Goal: Use online tool/utility: Use online tool/utility

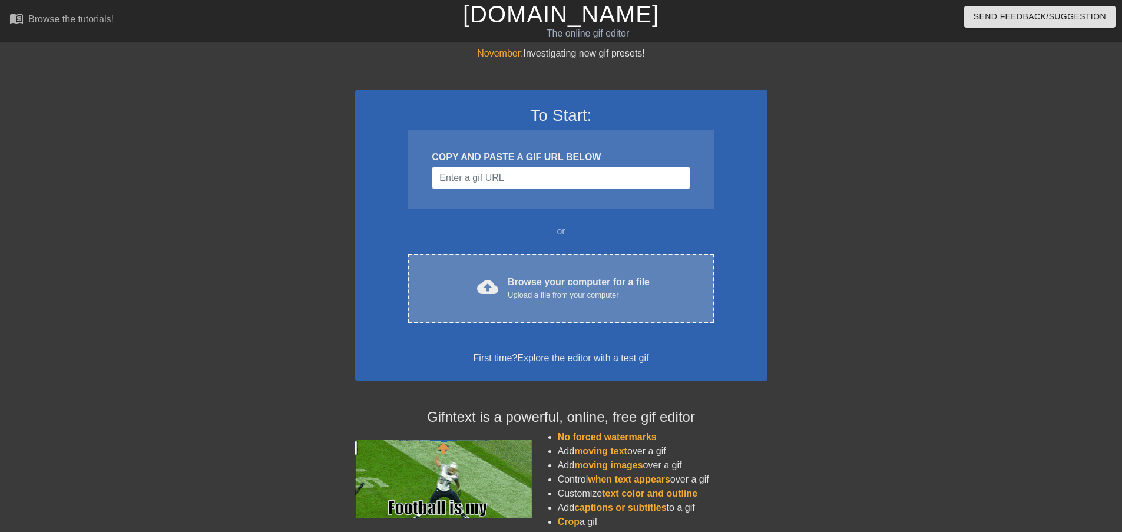
click at [528, 280] on div "Browse your computer for a file Upload a file from your computer" at bounding box center [579, 288] width 142 height 26
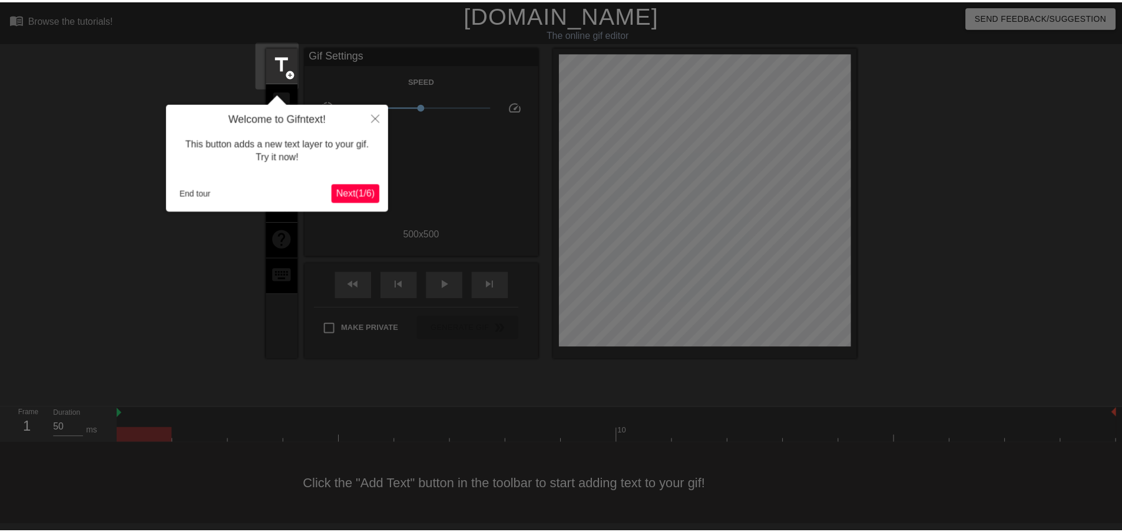
scroll to position [2, 0]
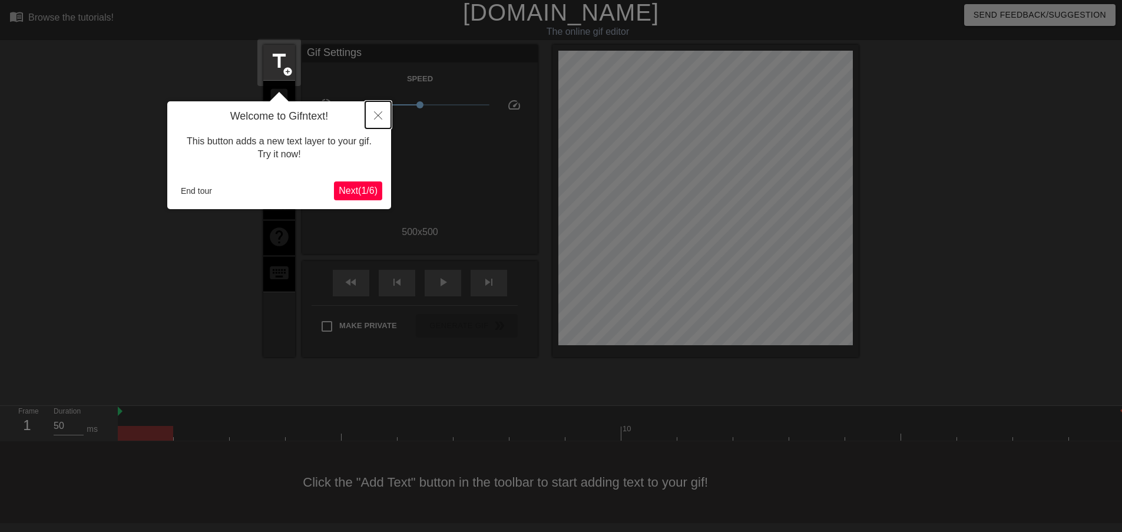
click at [377, 120] on button "Close" at bounding box center [378, 114] width 26 height 27
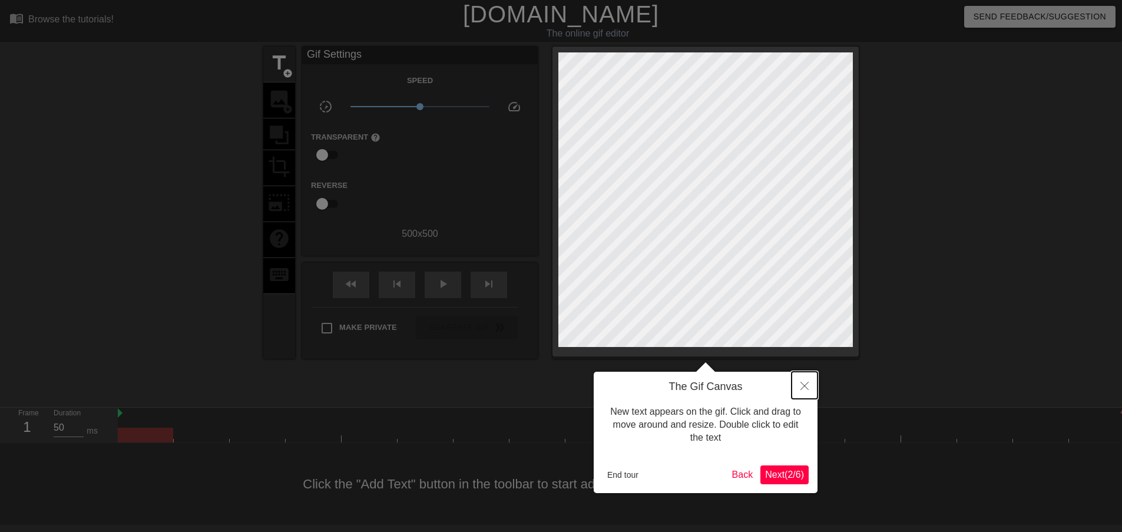
click at [807, 392] on button "Close" at bounding box center [804, 385] width 26 height 27
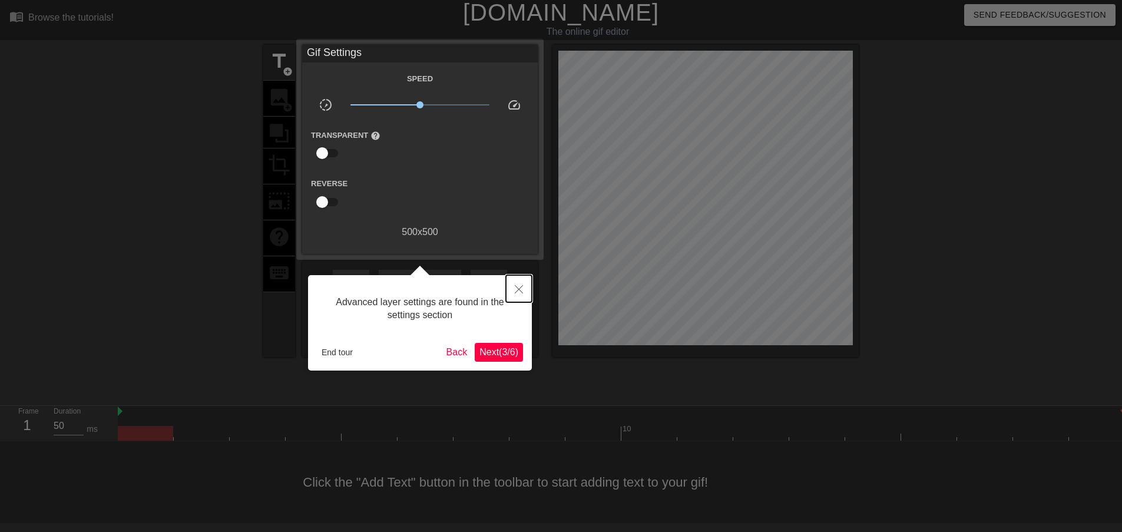
click at [530, 295] on button "Close" at bounding box center [519, 288] width 26 height 27
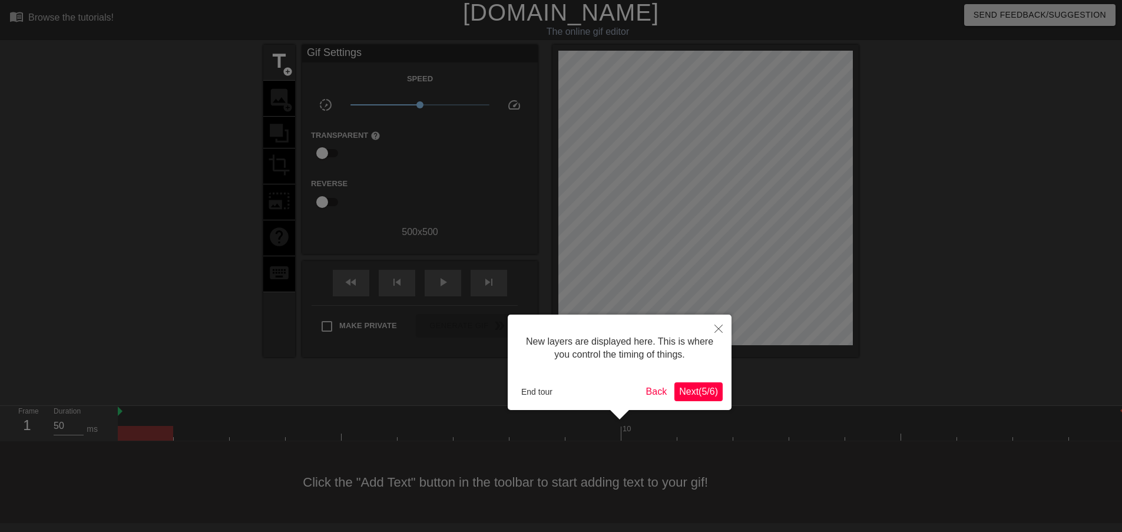
scroll to position [10, 0]
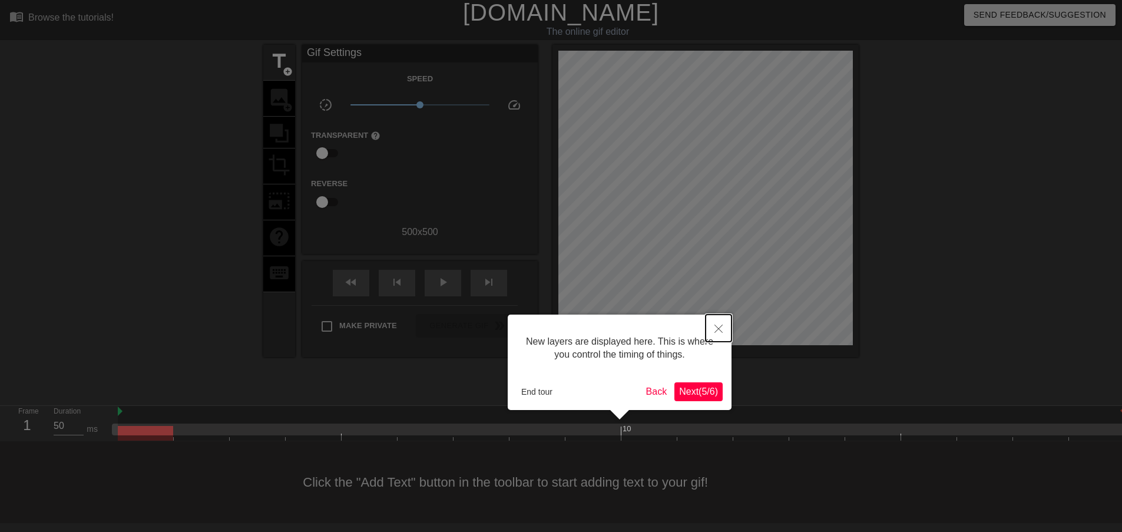
click at [718, 319] on button "Close" at bounding box center [718, 327] width 26 height 27
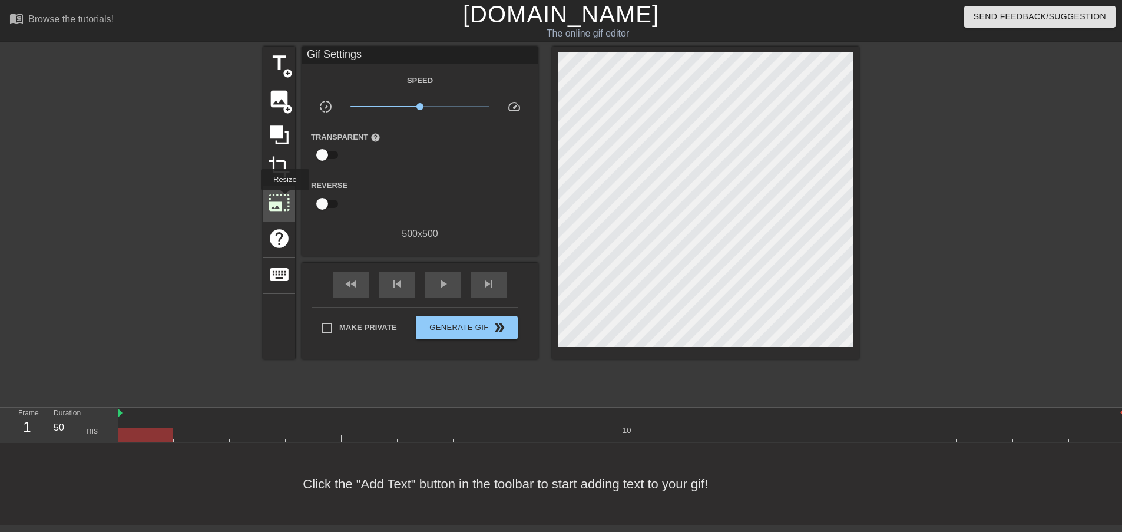
click at [284, 198] on span "photo_size_select_large" at bounding box center [279, 202] width 22 height 22
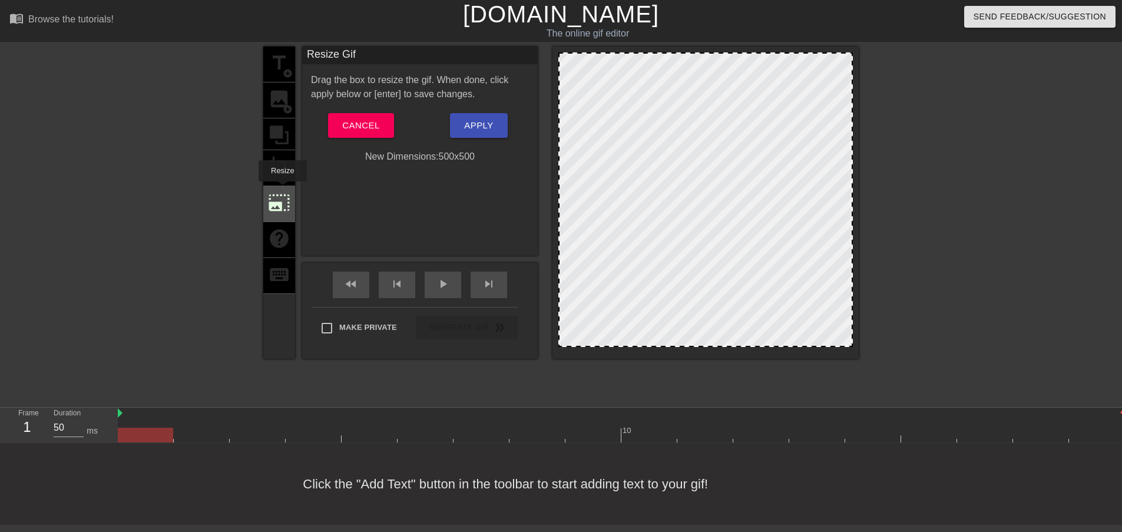
click at [281, 191] on span "photo_size_select_large" at bounding box center [279, 202] width 22 height 22
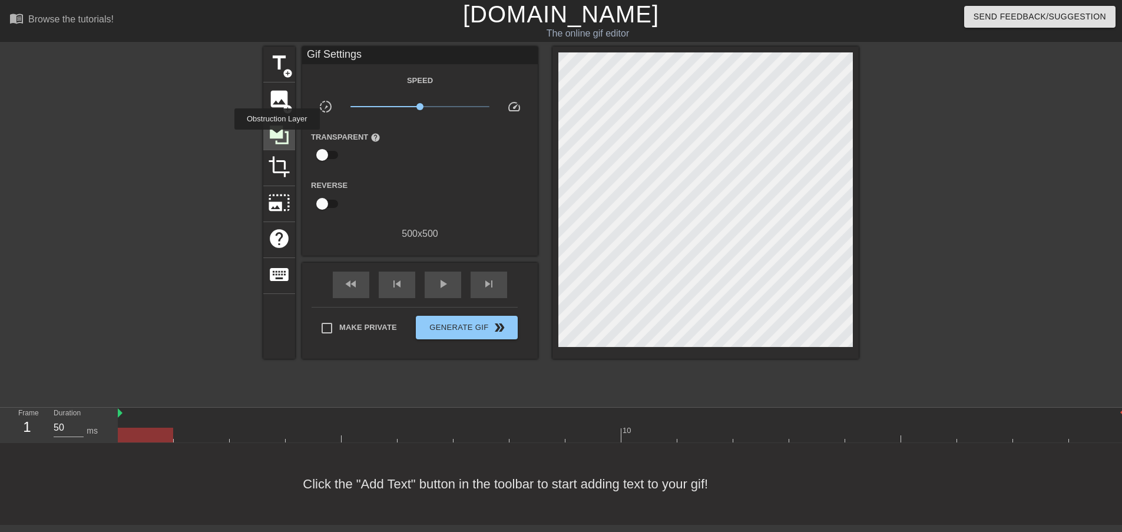
click at [277, 138] on icon at bounding box center [279, 134] width 19 height 19
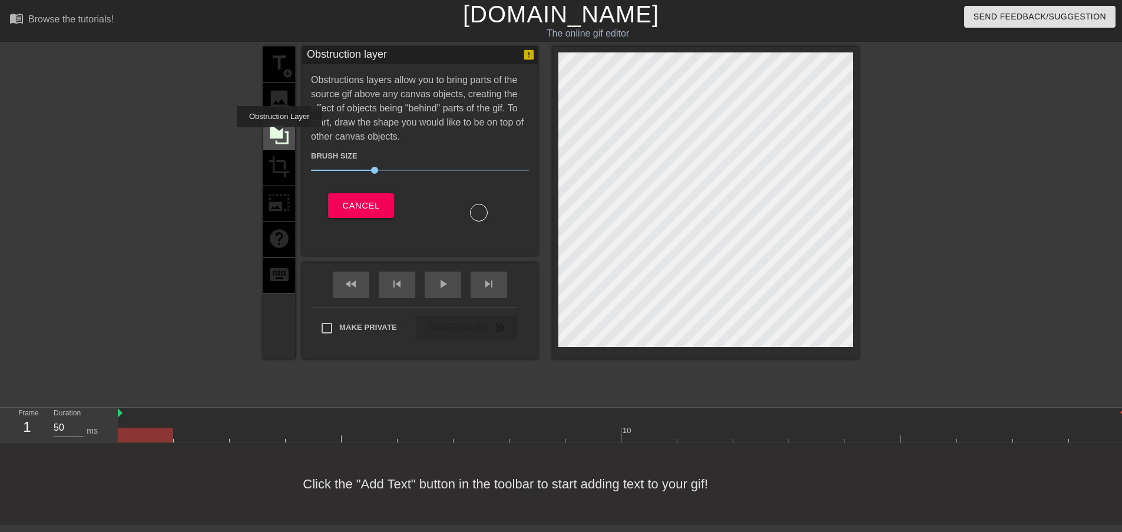
click at [279, 135] on icon at bounding box center [279, 134] width 19 height 19
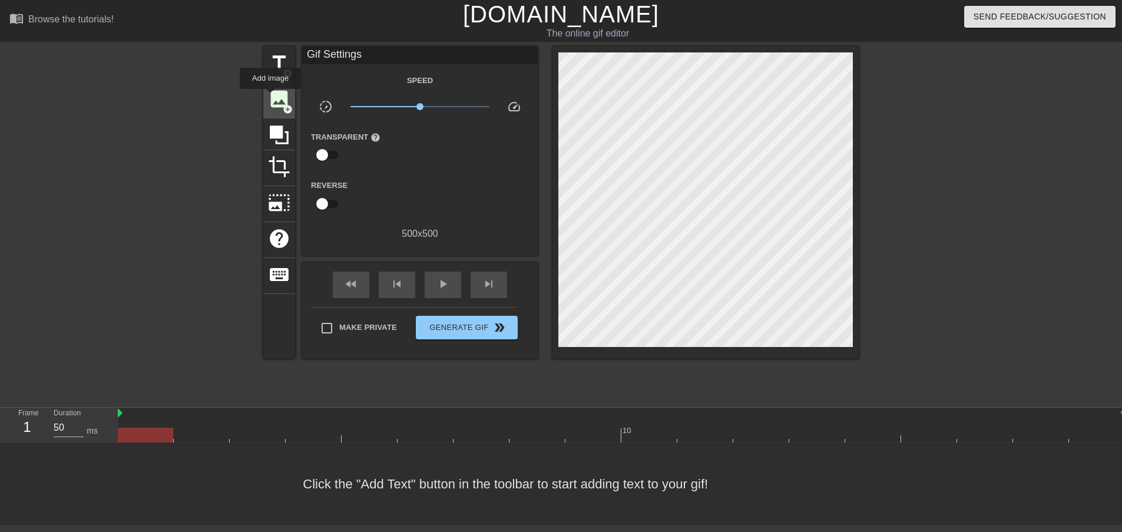
click at [270, 96] on span "image" at bounding box center [279, 99] width 22 height 22
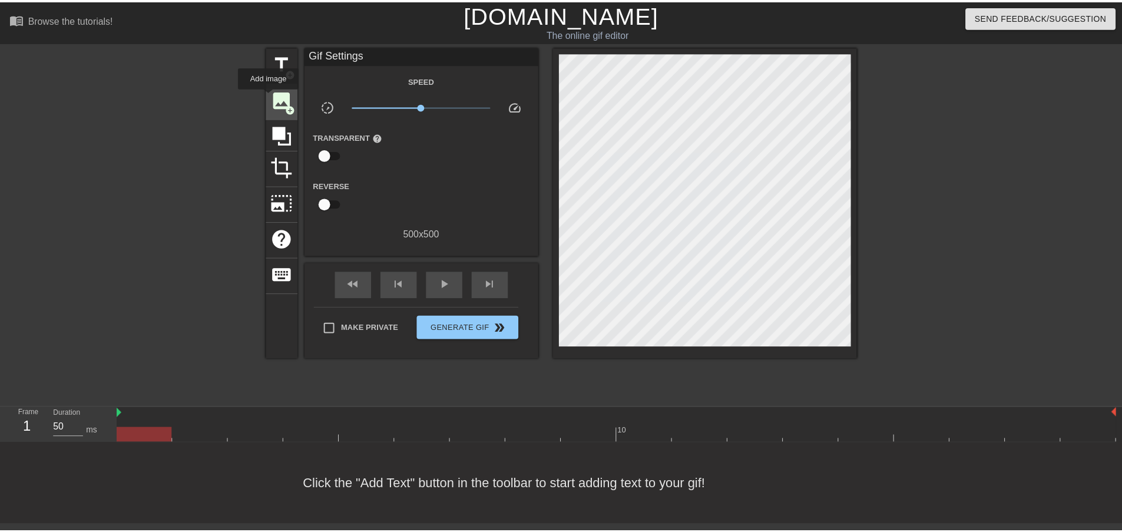
scroll to position [0, 0]
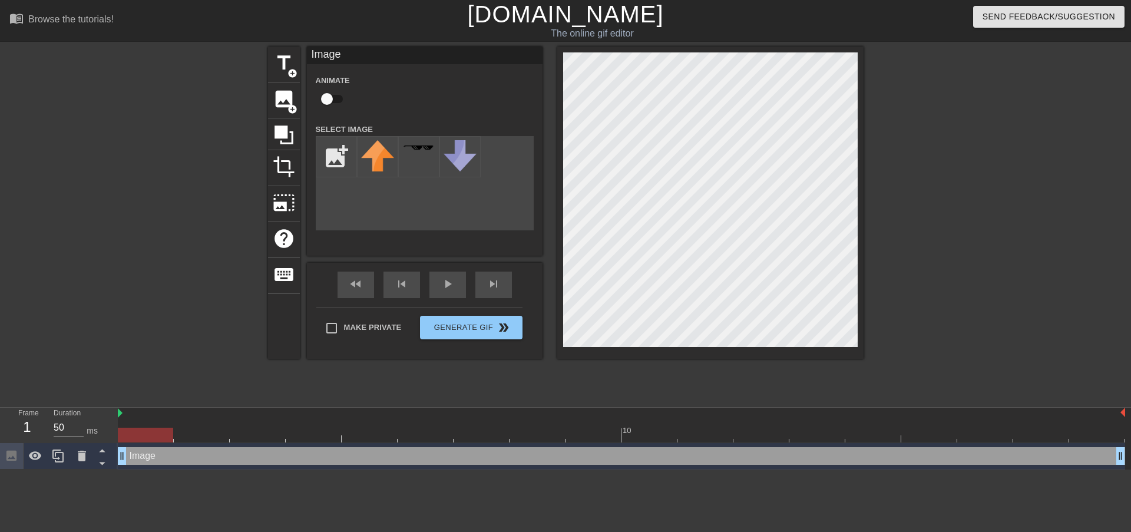
click at [327, 101] on input "checkbox" at bounding box center [326, 99] width 67 height 22
click at [330, 99] on input "checkbox" at bounding box center [337, 99] width 67 height 22
checkbox input "false"
click at [326, 165] on input "file" at bounding box center [336, 157] width 40 height 40
click at [0, 270] on div "title add_circle image add_circle crop photo_size_select_large help keyboard Im…" at bounding box center [565, 223] width 1131 height 353
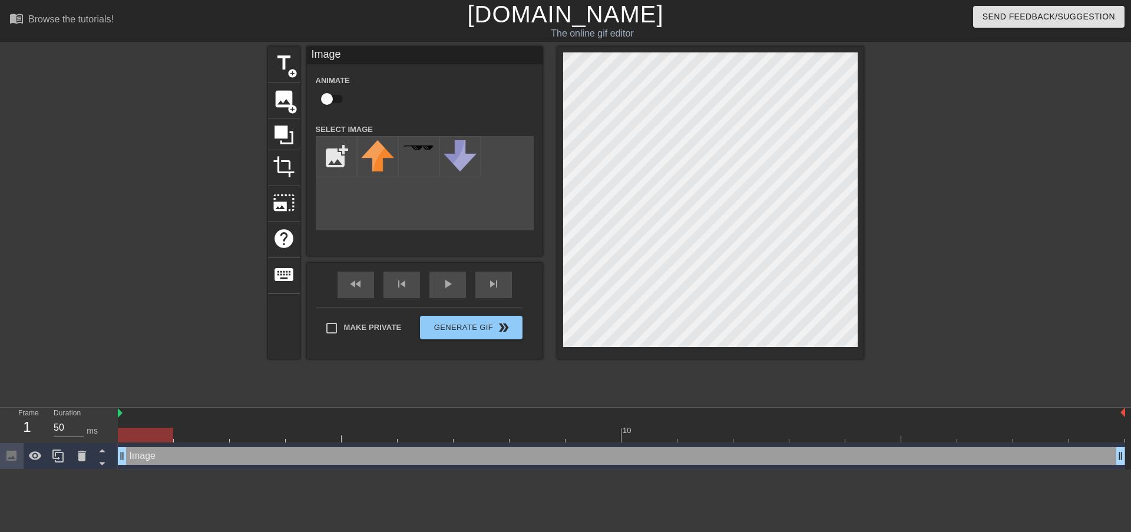
click at [424, 192] on div "add_photo_alternate" at bounding box center [425, 183] width 218 height 94
click at [327, 161] on input "file" at bounding box center [336, 157] width 40 height 40
click at [350, 145] on input "file" at bounding box center [336, 157] width 40 height 40
type input "C:\fakepath\g.png"
click at [634, 179] on div "title add_circle image add_circle crop photo_size_select_large help keyboard Im…" at bounding box center [565, 203] width 595 height 312
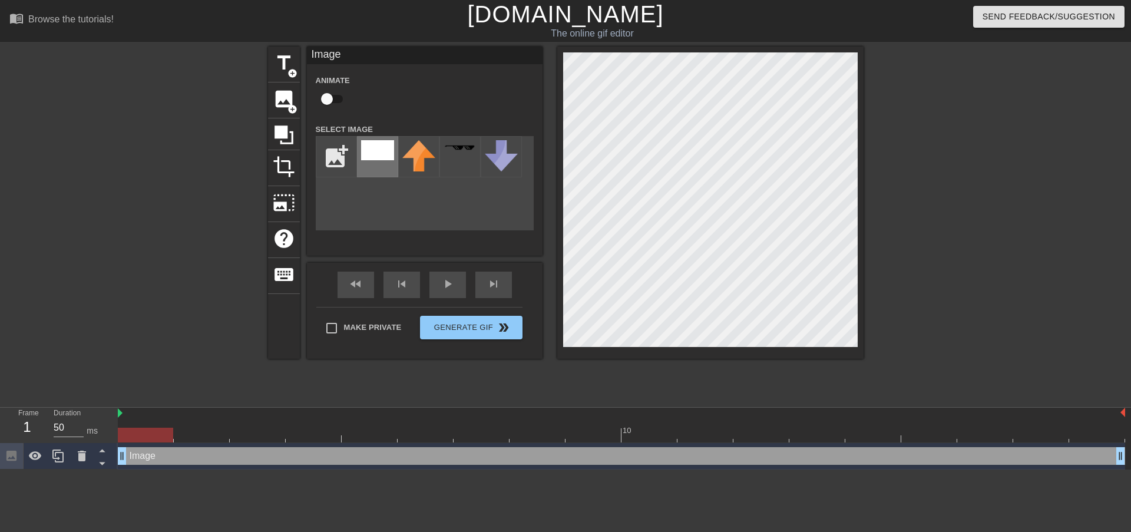
click at [378, 165] on div at bounding box center [377, 156] width 41 height 41
click at [373, 153] on img at bounding box center [377, 150] width 33 height 20
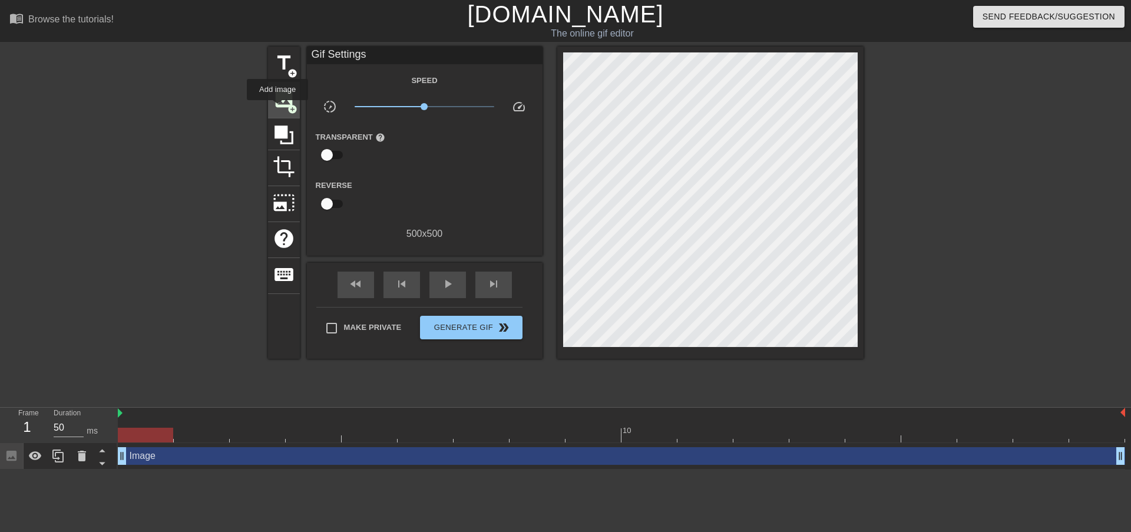
click at [277, 108] on span "image" at bounding box center [284, 99] width 22 height 22
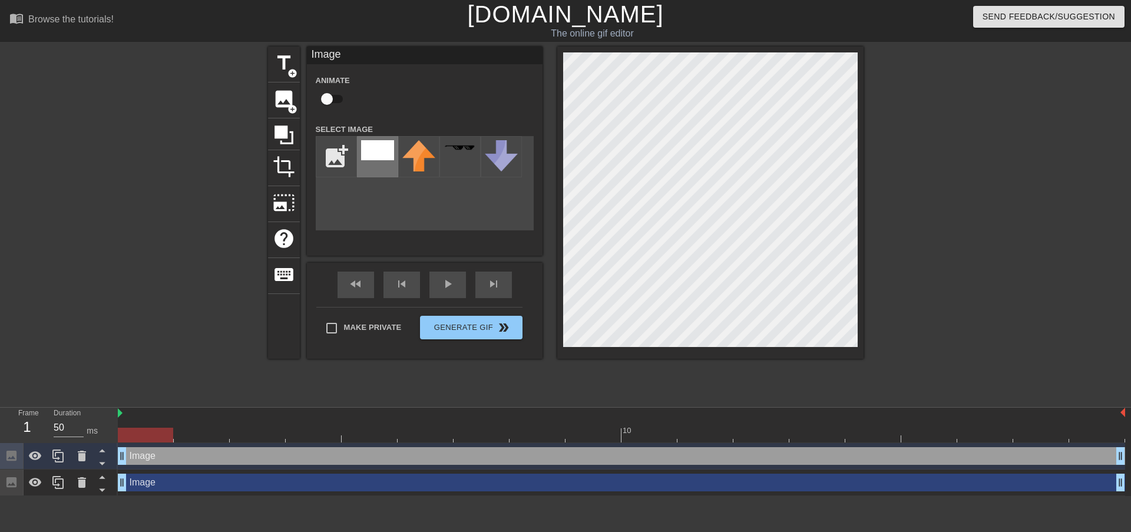
click at [381, 153] on img at bounding box center [377, 150] width 33 height 20
click at [708, 44] on div "menu_book Browse the tutorials! [DOMAIN_NAME] The online gif editor Send Feedba…" at bounding box center [565, 248] width 1131 height 496
click at [994, 236] on div at bounding box center [965, 223] width 177 height 353
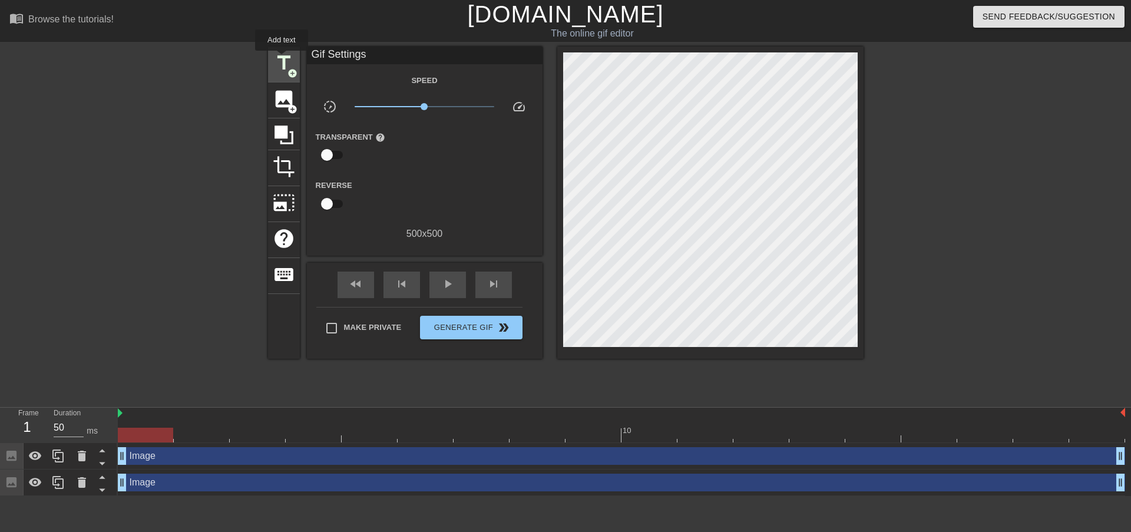
click at [281, 59] on span "title" at bounding box center [284, 63] width 22 height 22
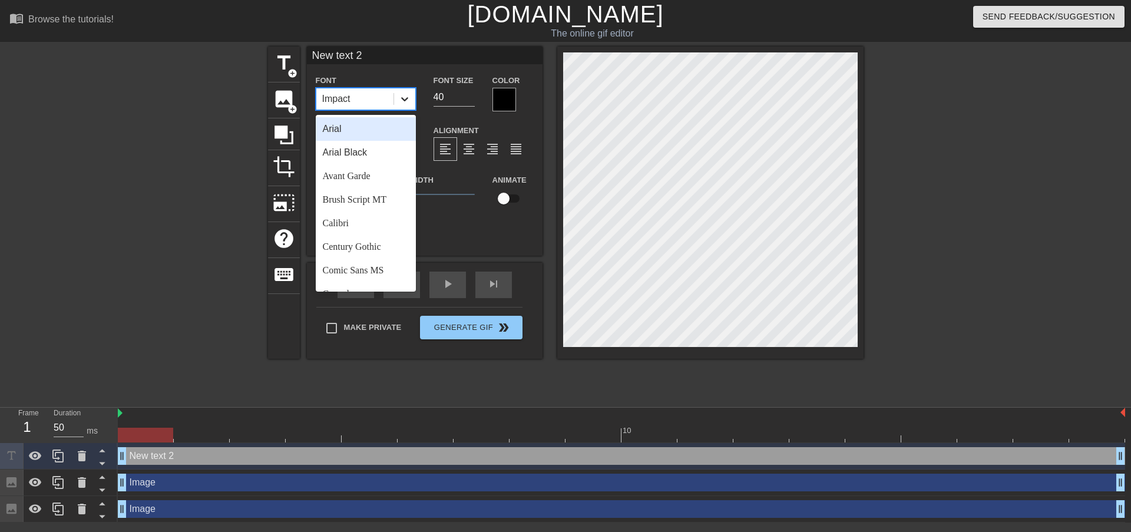
click at [406, 98] on icon at bounding box center [405, 99] width 12 height 12
click at [378, 145] on div "Arial Black" at bounding box center [366, 153] width 100 height 24
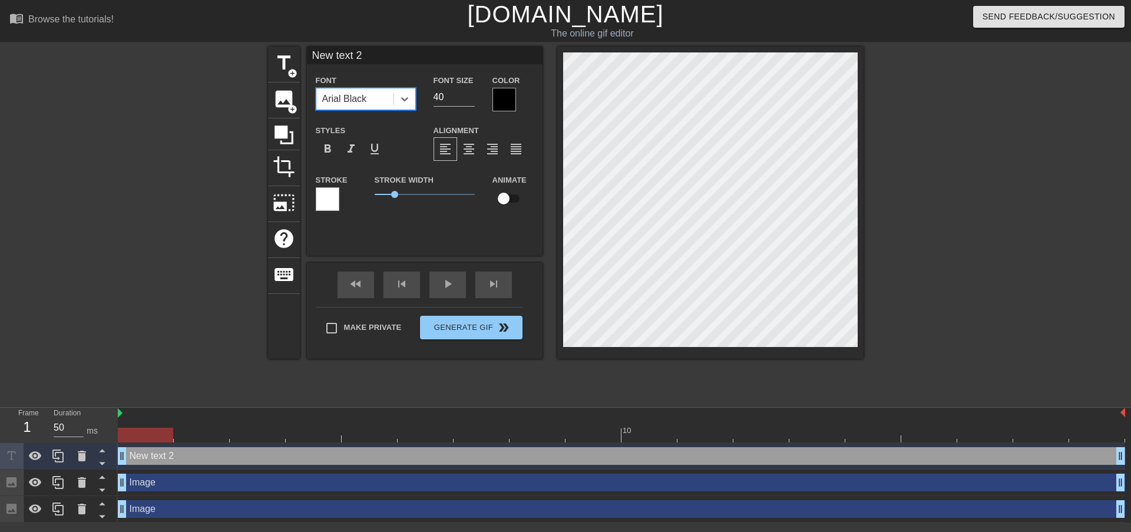
click at [314, 193] on div "Stroke" at bounding box center [336, 197] width 59 height 49
click at [319, 193] on div at bounding box center [328, 199] width 24 height 24
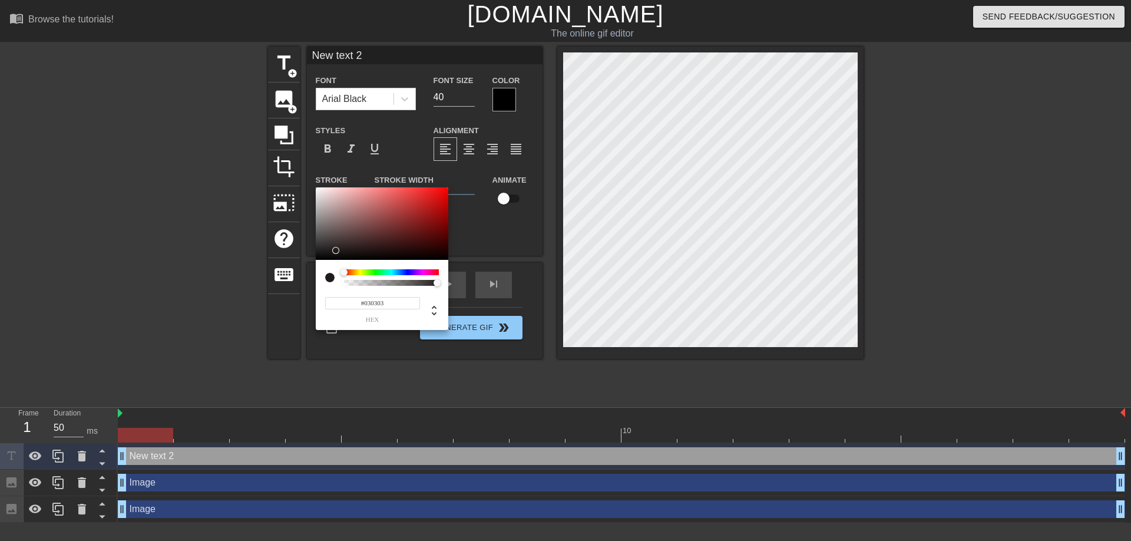
drag, startPoint x: 368, startPoint y: 231, endPoint x: 312, endPoint y: 260, distance: 63.5
click at [312, 260] on div "#030303 hex" at bounding box center [565, 270] width 1131 height 541
type input "0"
drag, startPoint x: 369, startPoint y: 281, endPoint x: 96, endPoint y: 271, distance: 273.4
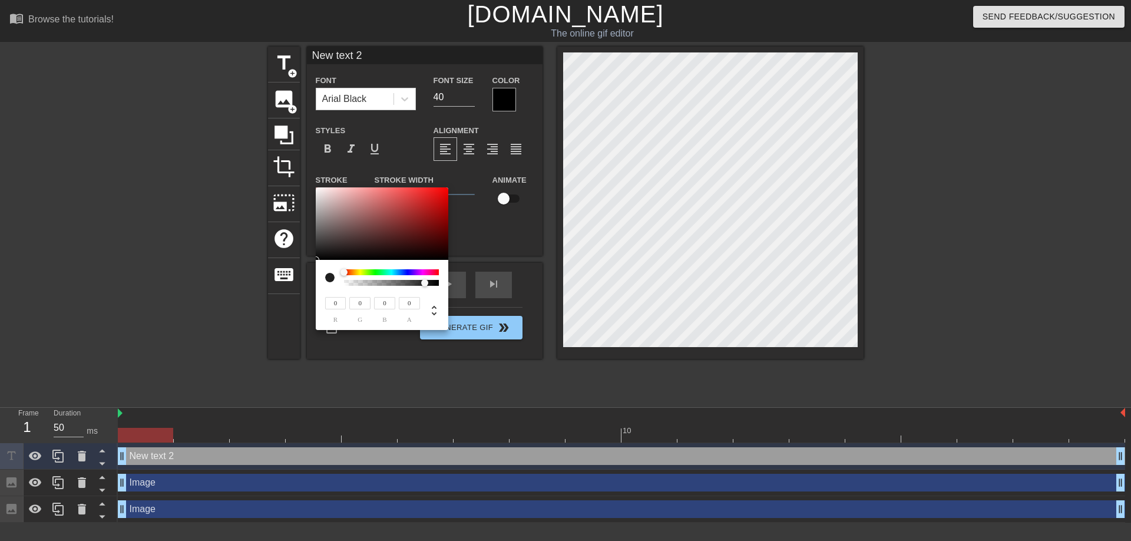
click at [96, 271] on div "0 r 0 g 0 b 0 a" at bounding box center [565, 270] width 1131 height 541
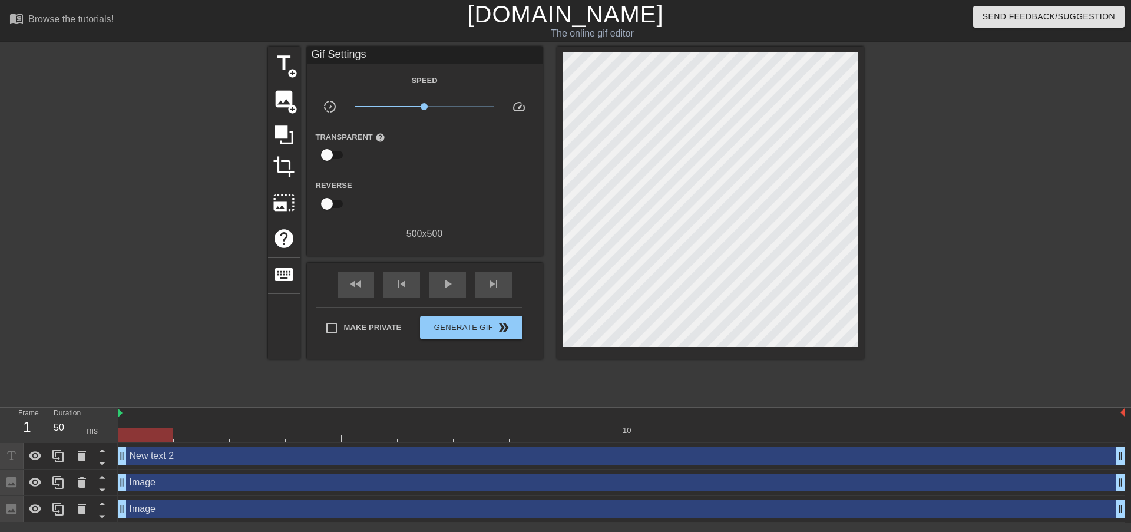
click at [265, 68] on div "title add_circle image add_circle crop photo_size_select_large help keyboard Gi…" at bounding box center [565, 223] width 1131 height 353
click at [271, 64] on div "title add_circle" at bounding box center [284, 65] width 32 height 36
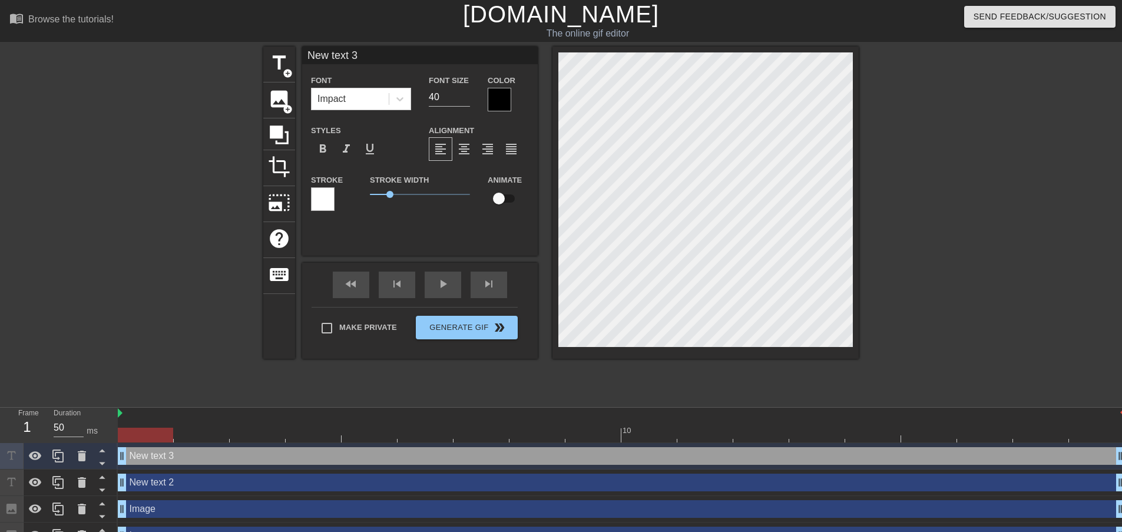
scroll to position [2, 2]
type input "Ne text 3"
type textarea "Ne text 3"
click at [1110, 390] on div "title add_circle image add_circle crop photo_size_select_large help keyboard Ne…" at bounding box center [561, 223] width 1122 height 353
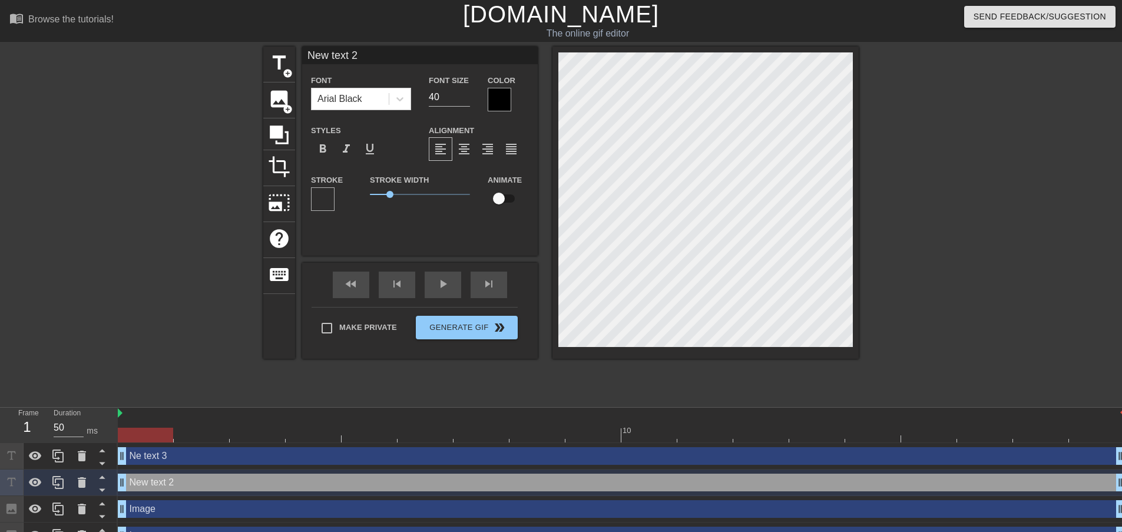
type input "N"
type textarea "N"
type input "V"
type textarea "V"
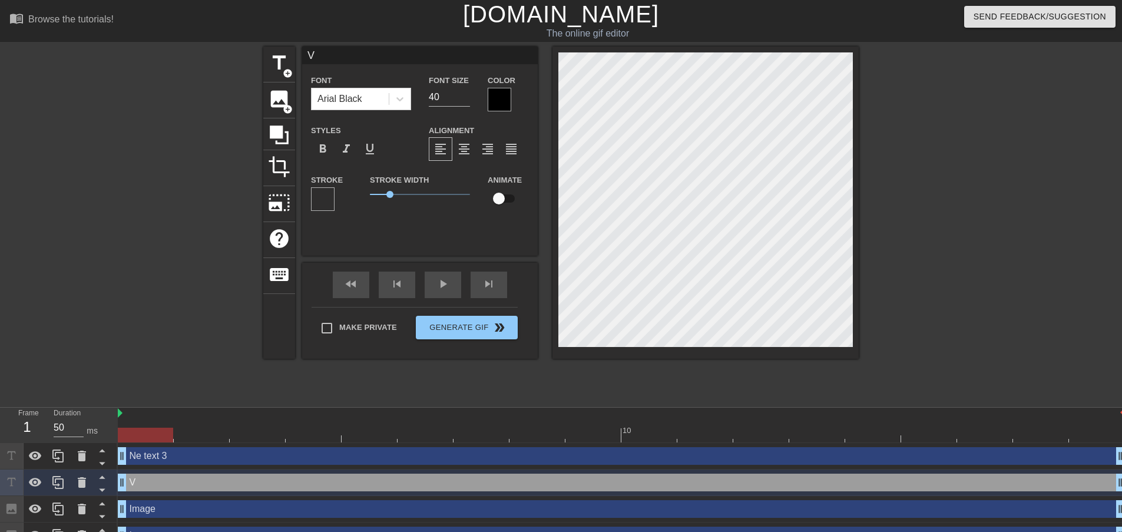
type input "Va"
type textarea "Va"
type input "Vas"
type textarea "Vas"
type input "Vasv"
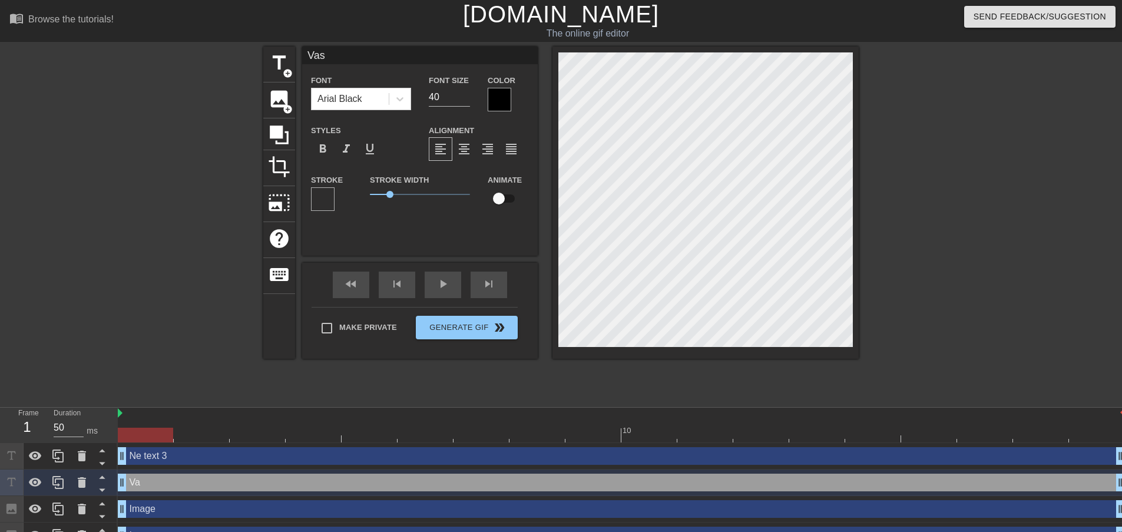
type textarea "Vasv"
type input "Vasva"
type textarea "Vasva"
type input "Vasvan"
type textarea "Vasvan"
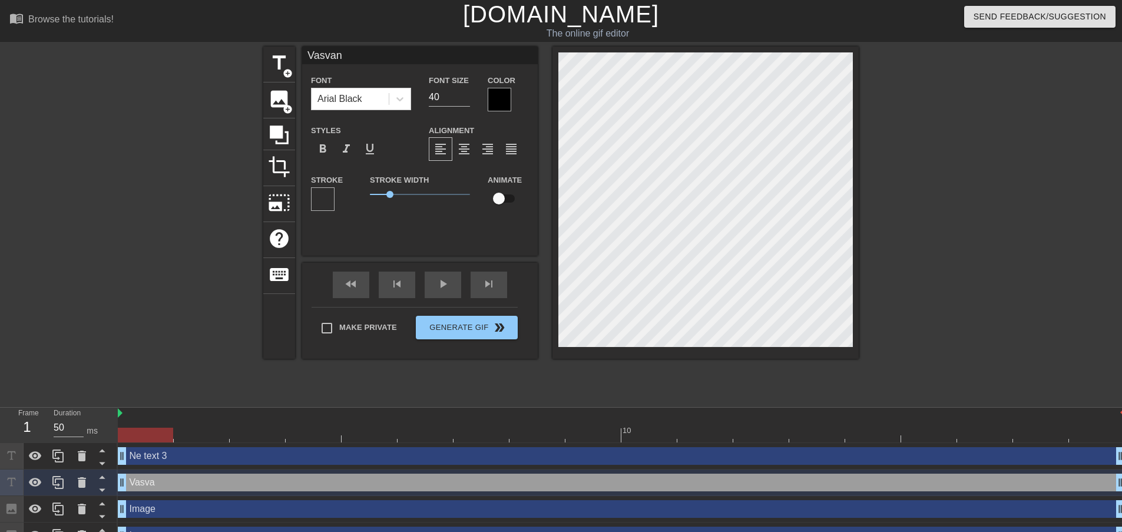
scroll to position [2, 2]
type input "Vasvans"
type textarea "Vasvans"
type input "Vasvan"
type textarea "Vasvan"
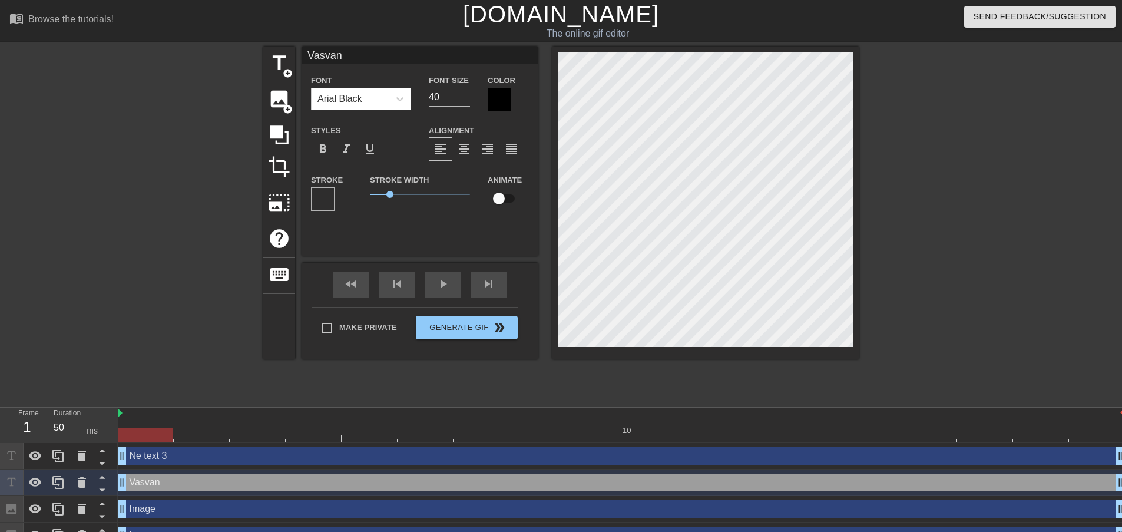
type input "[PERSON_NAME]'"
type textarea "[PERSON_NAME]'"
type input "[PERSON_NAME]'s"
type textarea "[PERSON_NAME]'s"
type input "[PERSON_NAME]'"
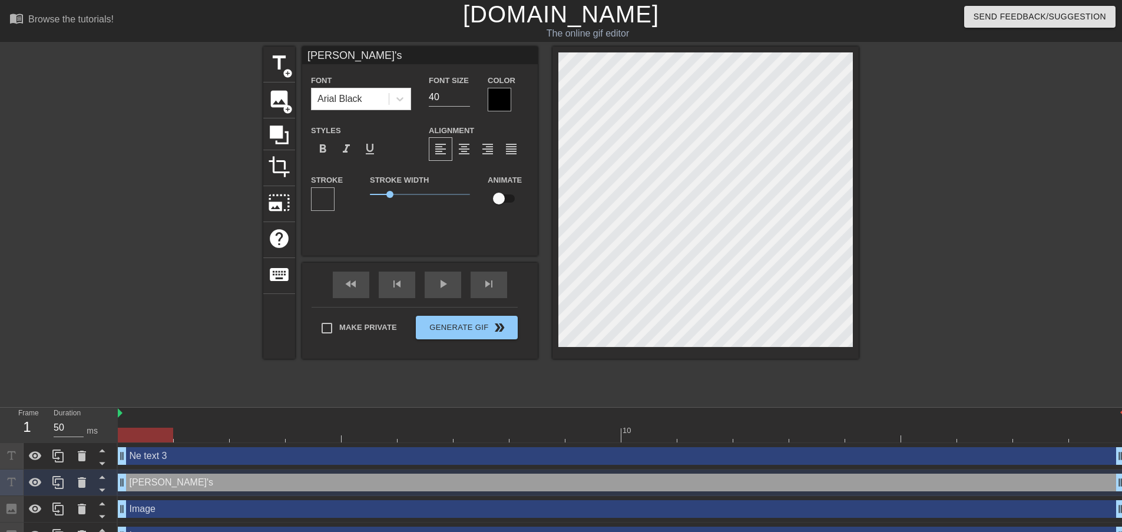
type textarea "[PERSON_NAME]'"
type input "Vasvan"
type textarea "Vasvan"
type input "Vasvans"
type textarea "Vasvans"
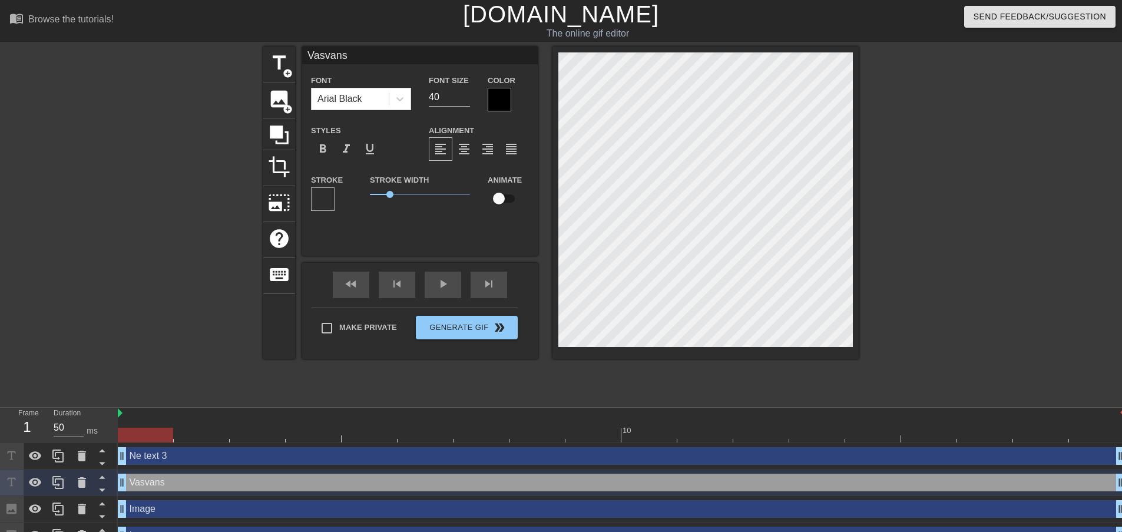
type input "Vasvans"
type textarea "Vasvans"
type input "Vasvans w"
type textarea "Vasvans w"
type input "Vasvans wh"
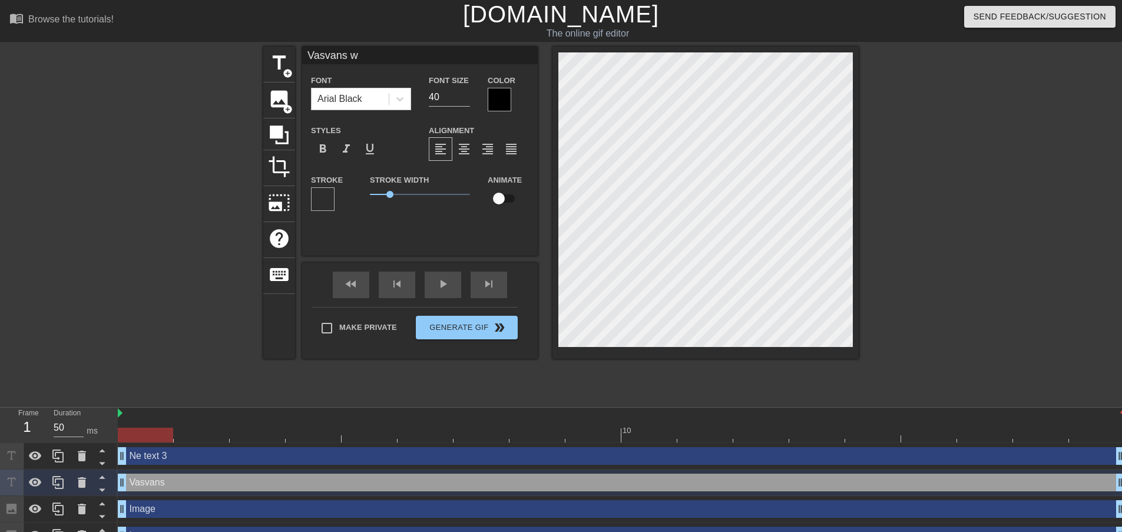
type textarea "Vasvans wh"
type input "Vasvans whe"
type textarea "Vasvans whe"
type input "Vasvans when"
type textarea "Vasvans when"
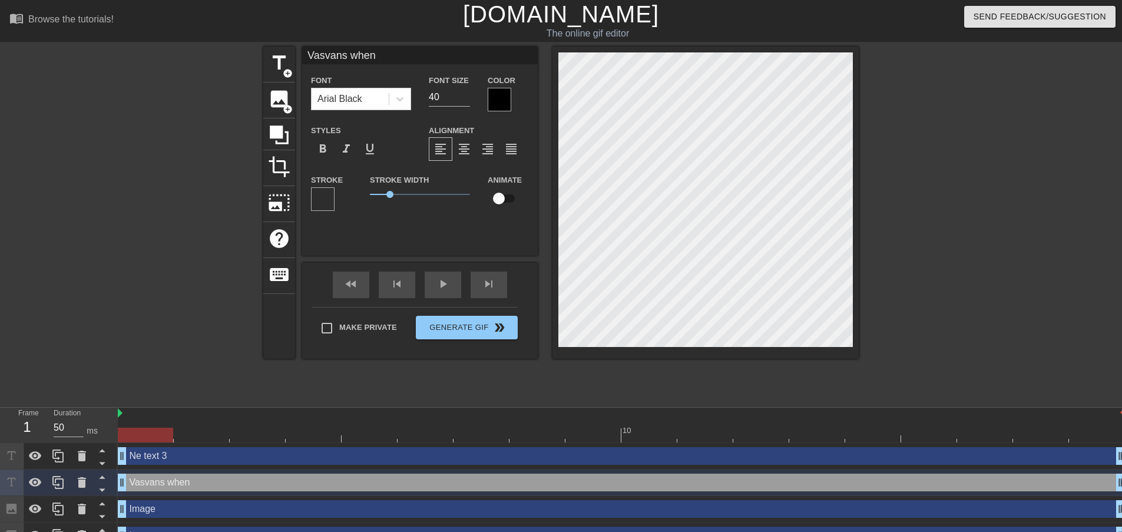
type input "Vasvans when"
type textarea "Vasvans when"
type input "Vasvans when t"
type textarea "Vasvans when t"
type input "Vasvans when th"
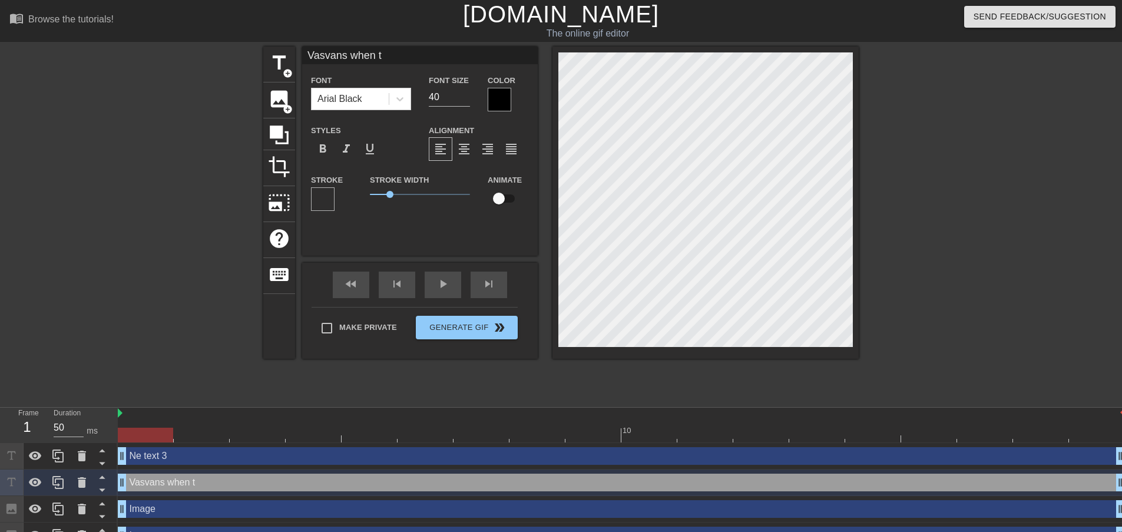
type textarea "Vasvans when th"
type input "Vasvans when the"
type textarea "Vasvans when the"
type input "Vasvans when they"
type textarea "Vasvans when they"
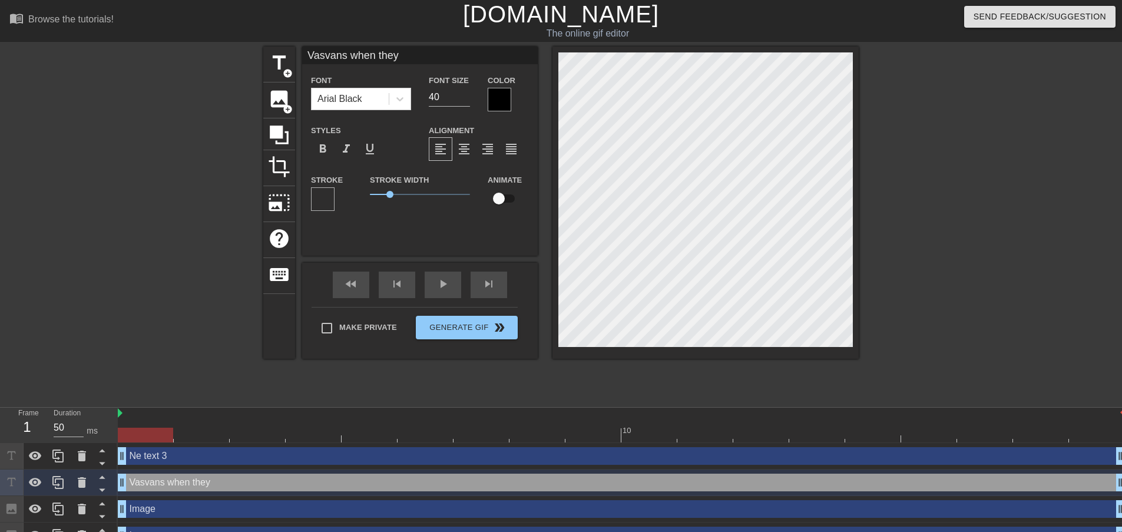
type input "Vasvans when they"
type textarea "Vasvans when they"
type input "Vasvans when they g"
type textarea "Vasvans when they g"
type input "Vasvans when they ge"
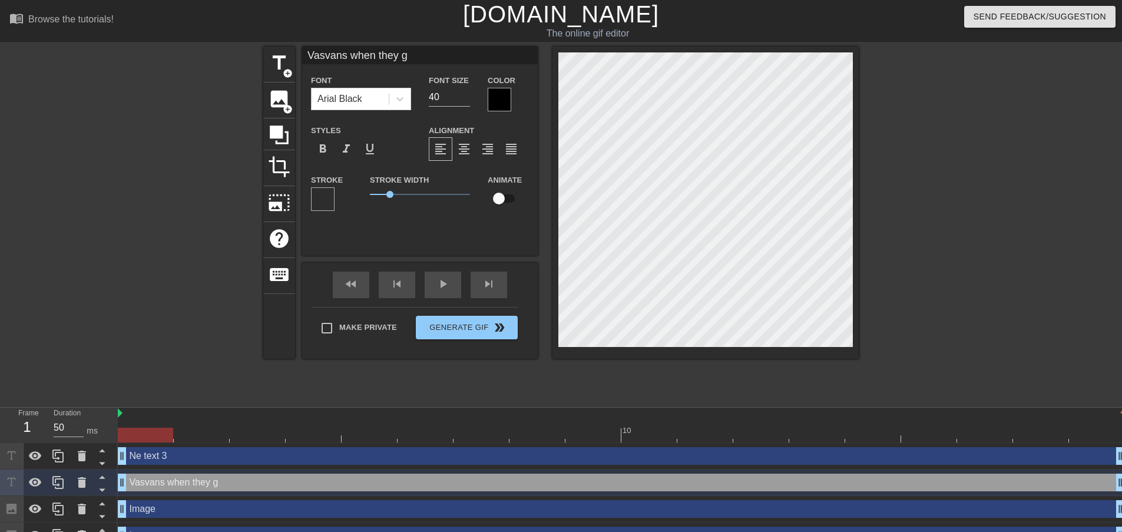
type textarea "Vasvans when they ge"
type input "Vasvans when they get"
type textarea "Vasvans when they get"
type input "Vasvans when they get"
type textarea "Vasvans when they get"
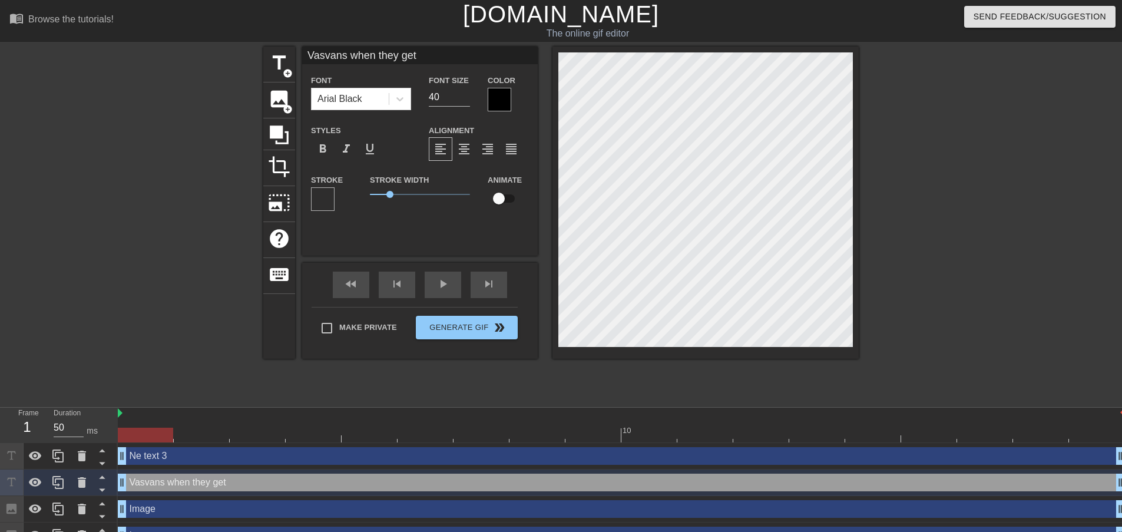
type input "Vasvans when they get s"
type textarea "Vasvans when they get s"
type input "Vasvans when they get sh"
type textarea "Vasvans when they get sh"
type input "Vasvans when they get sho"
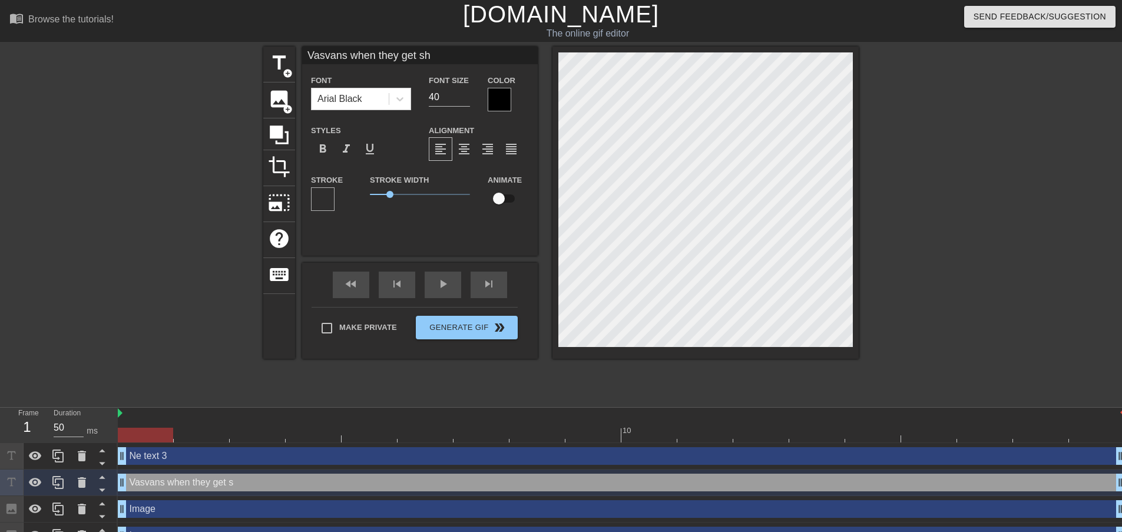
type textarea "Vasvans when they get sho"
type input "Vasvans when they get shot"
type textarea "Vasvans when they get shot"
type input "Vasvans when they get shot"
type textarea "Vasvans when they get shot"
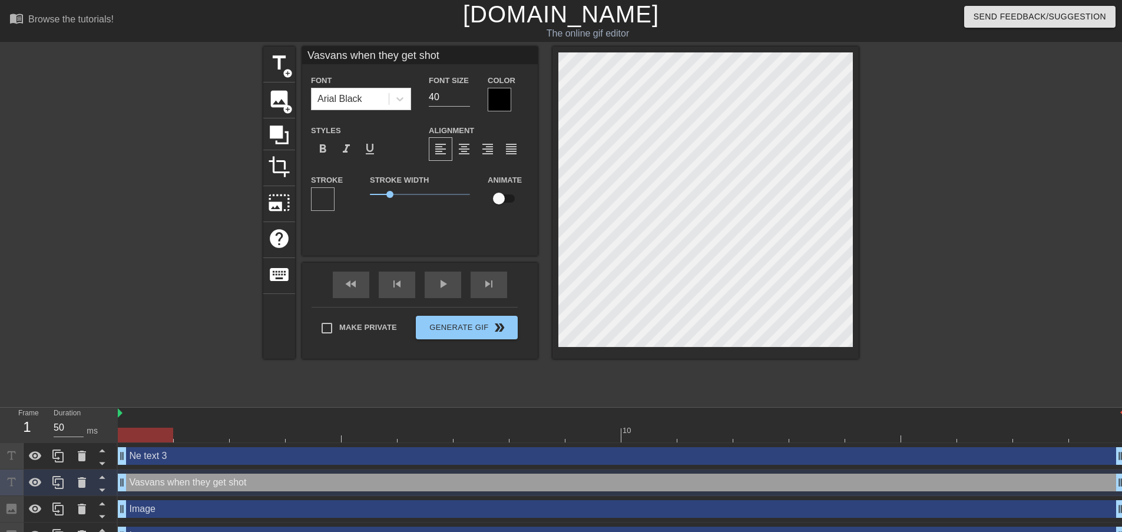
type input "Vasvans when they get shot i"
type textarea "Vasvans when they get shot i"
type input "Vasvans when they get shot in"
type textarea "Vasvans when they get shot in"
type input "Vasvans when they get shot in"
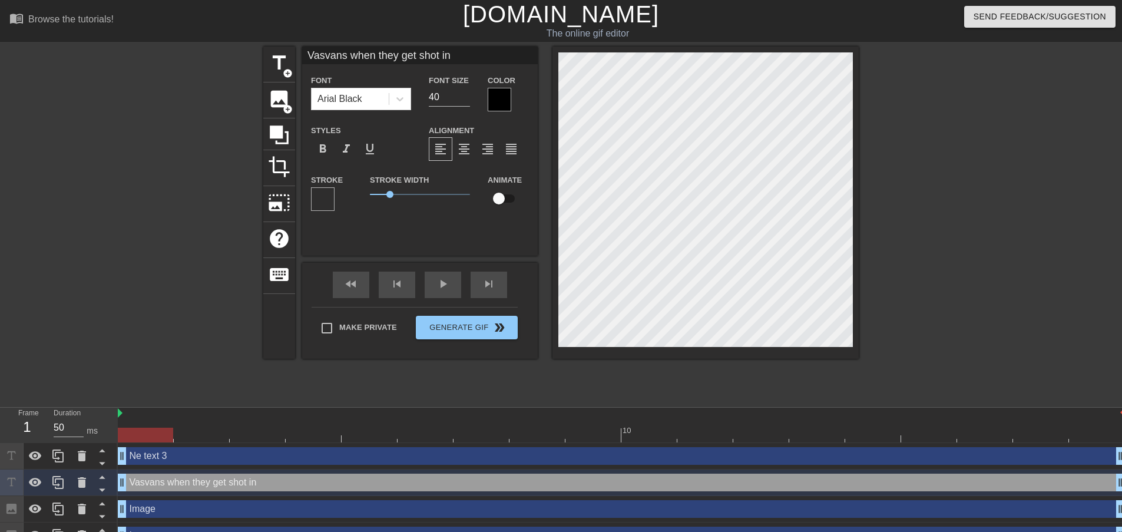
type textarea "Vasvans when they get shot in"
type input "Vasvans when they get shot in t"
type textarea "Vasvans when they get shot in t"
type input "Vasvans when they get shot in th"
type textarea "Vasvans when they get shot in th"
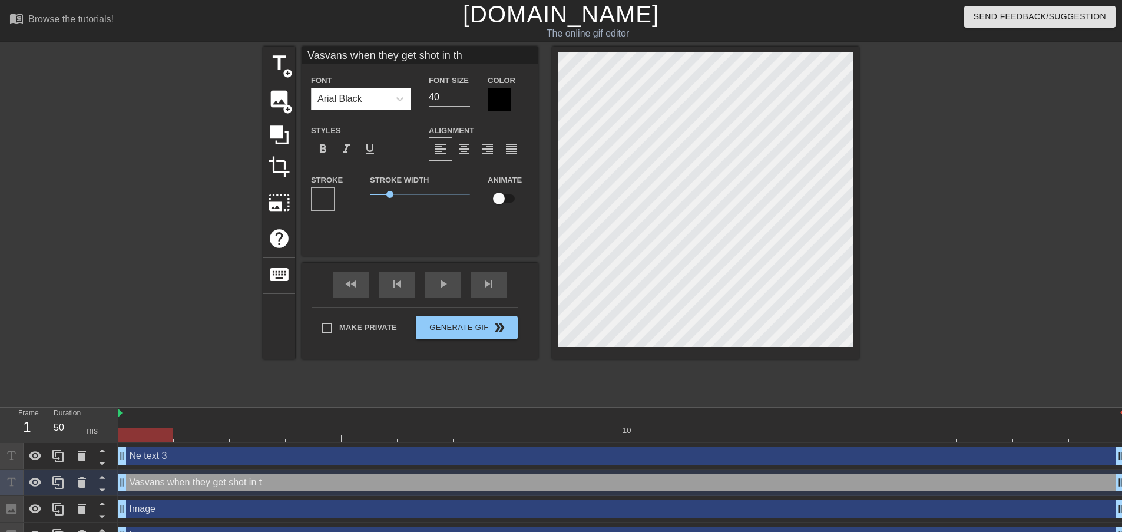
type input "Vasvans when they get shot in the"
type textarea "Vasvans when they get shot in the"
type input "Vasvans when they get shot in the"
type textarea "Vasvans when they get shot in the"
type input "Vasvans when they get shot in the h"
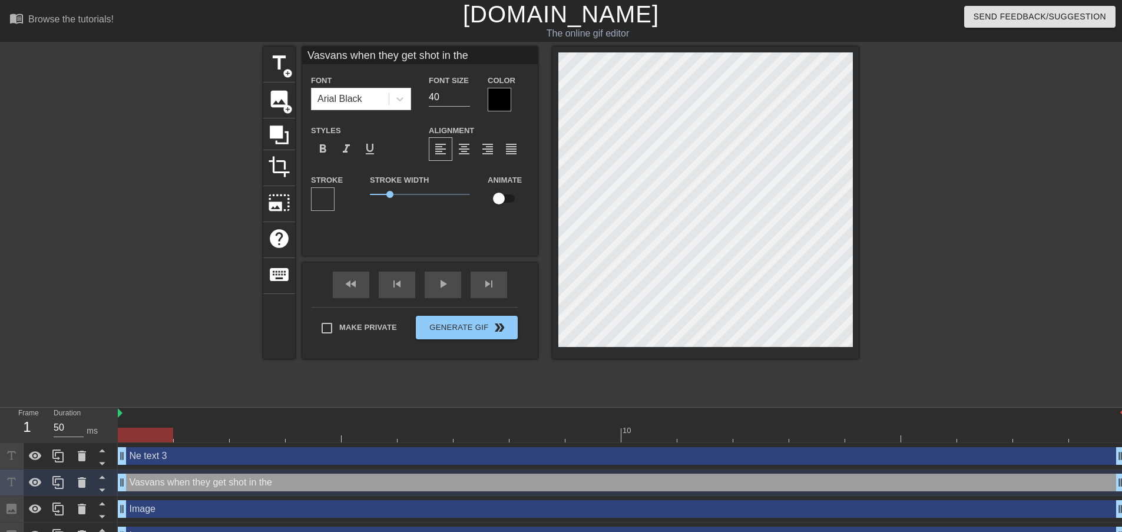
type textarea "Vasvans when they get shot in the h"
type input "Vasvans when they get shot in the he"
type textarea "Vasvans when they get shot in the he"
type input "Vasvans when they get shot in the hea"
type textarea "Vasvans when they get shot in the hea"
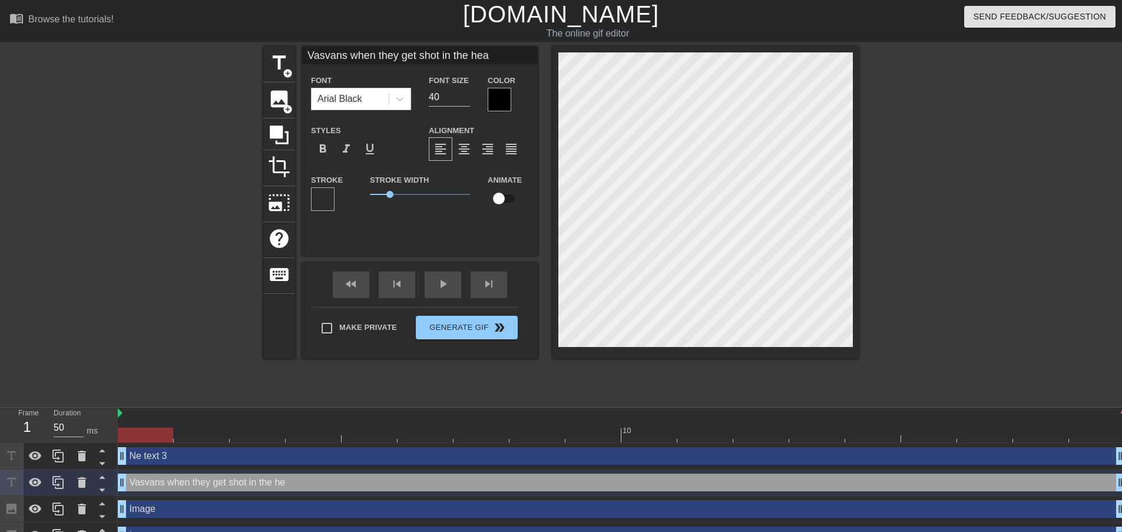
type input "Vasvans when they get shot in the head"
type textarea "Vasvans when they get shot in the head"
type input "Vasvans when they get shot in the head"
type textarea "Vasvans when they get shot in the head"
type input "Vasvans when they get shot in the head n"
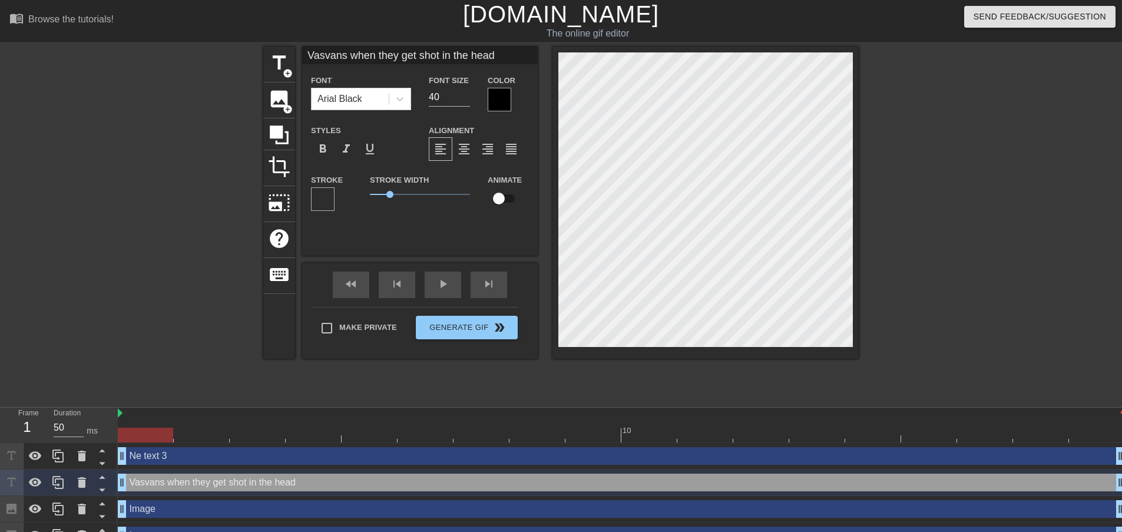
type textarea "Vasvans when they get shot in the head n"
type input "Vasvans when they get shot in the head nd"
type textarea "Vasvans when they get shot in the head nd"
type input "Vasvans when they get shot in the head nd"
type textarea "Vasvans when they get shot in the head nd"
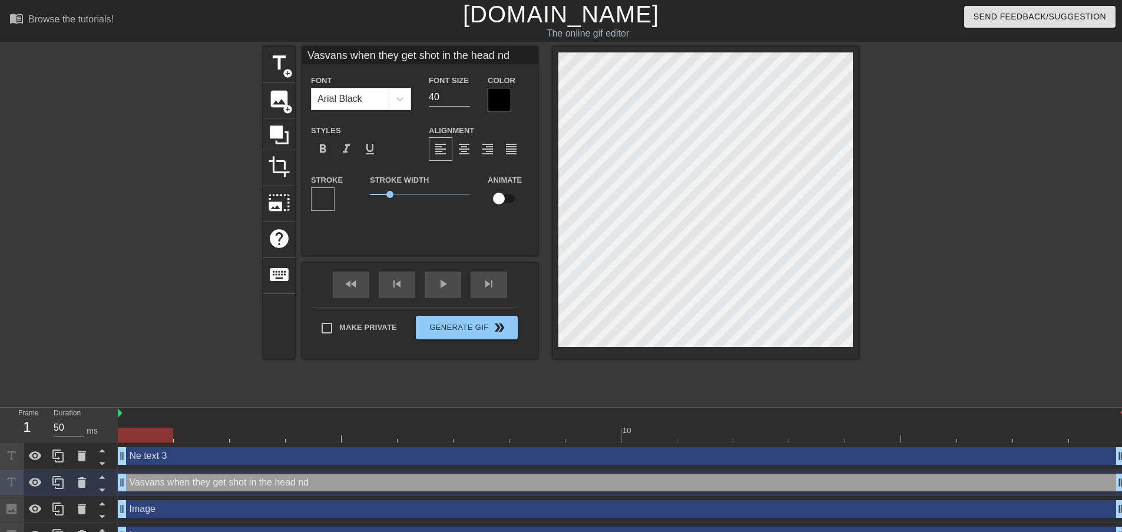
scroll to position [2, 11]
type input "Vasvans when they get shot in the head nd"
type textarea "Vasvans when they get shot in the head nd"
type input "Vasvans when they get shot in the head n"
type textarea "Vasvans when they get shot in the head n"
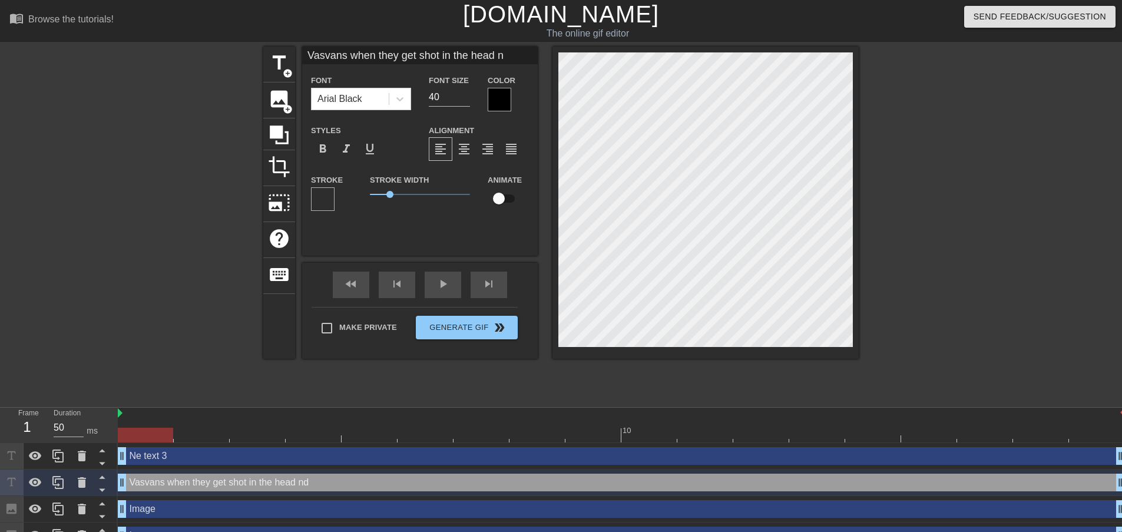
type input "Vasvans when they get shot in the head"
type textarea "Vasvans when they get shot in the head"
type input "Vasvans when they get shot in the head a"
type textarea "Vasvans when they get shot in the head a"
type input "Vasvans when they get shot in the head an"
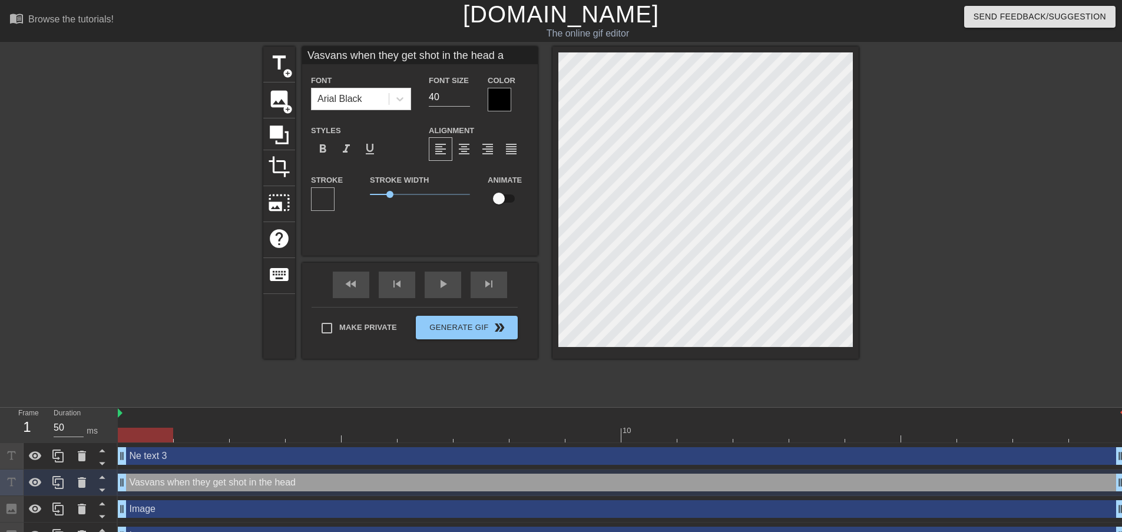
type textarea "Vasvans when they get shot in the head an"
type input "Vasvans when they get shot in the head and"
type textarea "Vasvans when they get shot in the head and"
type input "Vasvans when they get shot in the head and"
type textarea "Vasvans when they get shot in the head and"
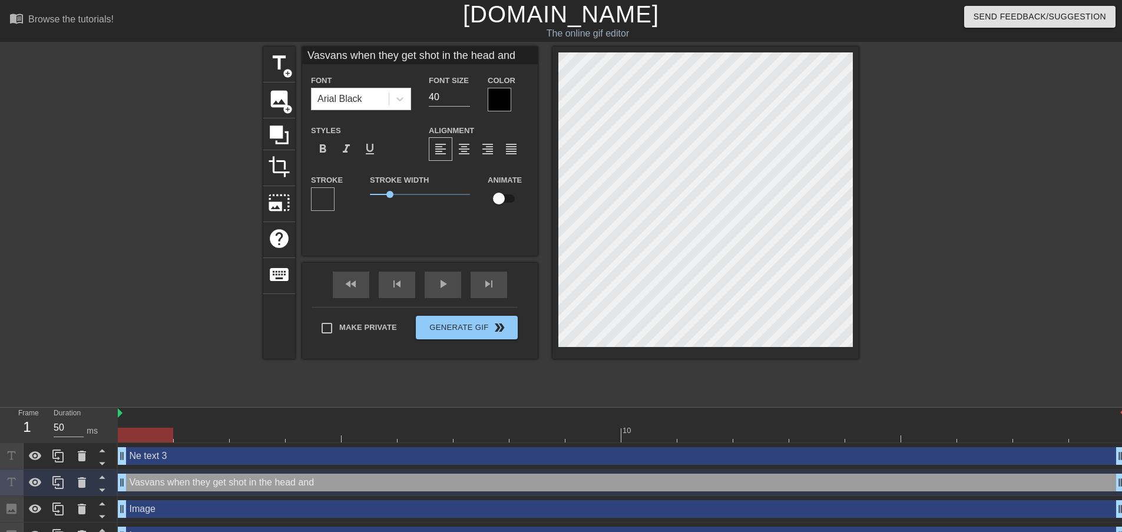
type input "Vasvans when they get shot in the head and i"
type textarea "Vasvans when they get shot in the head and i"
type input "Vasvans when they get shot in the head and it"
type textarea "Vasvans when they get shot in the head and it"
type input "Vasvans when they get shot in the head and it"
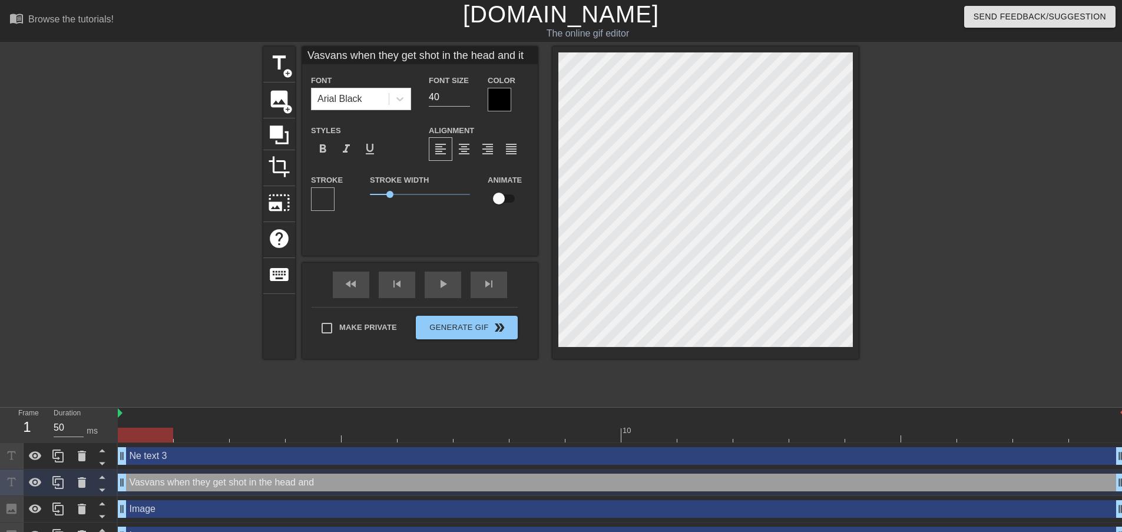
type textarea "Vasvans when they get shot in the head and it"
type input "Vasvans when they get shot in the head and it o"
type textarea "Vasvans when they get shot in the head and it o"
type input "Vasvans when they get shot in the head and it on"
type textarea "Vasvans when they get shot in the head and it on"
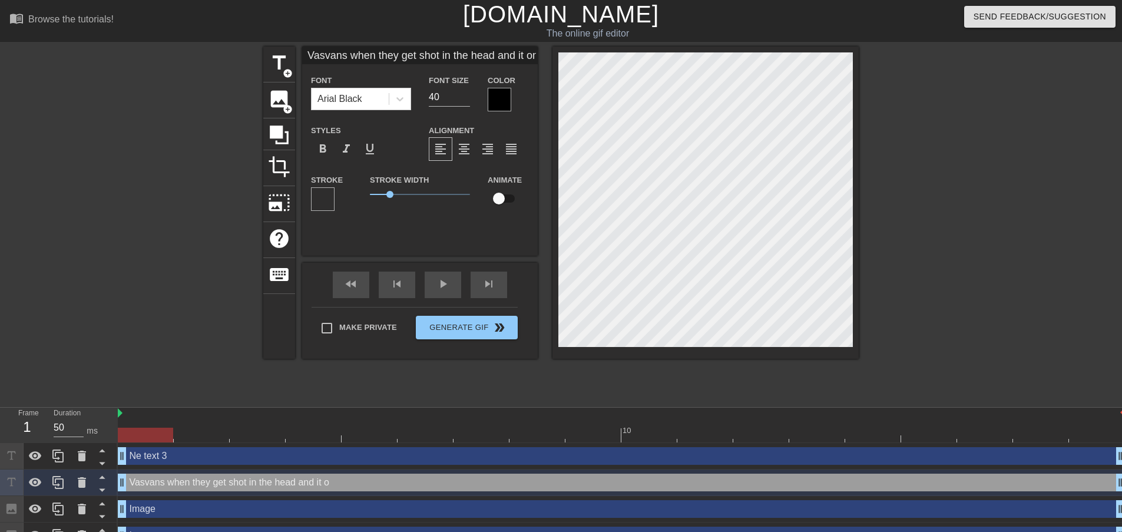
type input "Vasvans when they get shot in the head and it onl"
type textarea "Vasvans when they get shot in the head and it onl"
type input "Vasvans when they get shot in the head and it only"
type textarea "Vasvans when they get shot in the head and it only"
type input "Vasvans when they get shot in the head and it only"
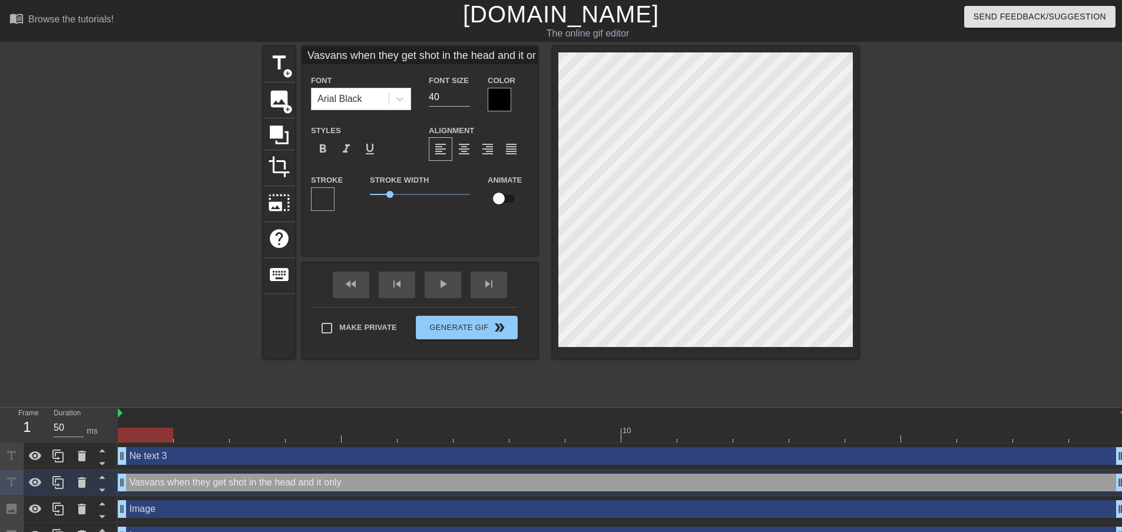
type textarea "Vasvans when they get shot in the head and it only"
type input "Vasvans when they get shot in the head and it only h"
type textarea "Vasvans when they get shot in the head and it only h"
type input "Vasvans when they get shot in the head and it only hi"
type textarea "Vasvans when they get shot in the head and it only hi"
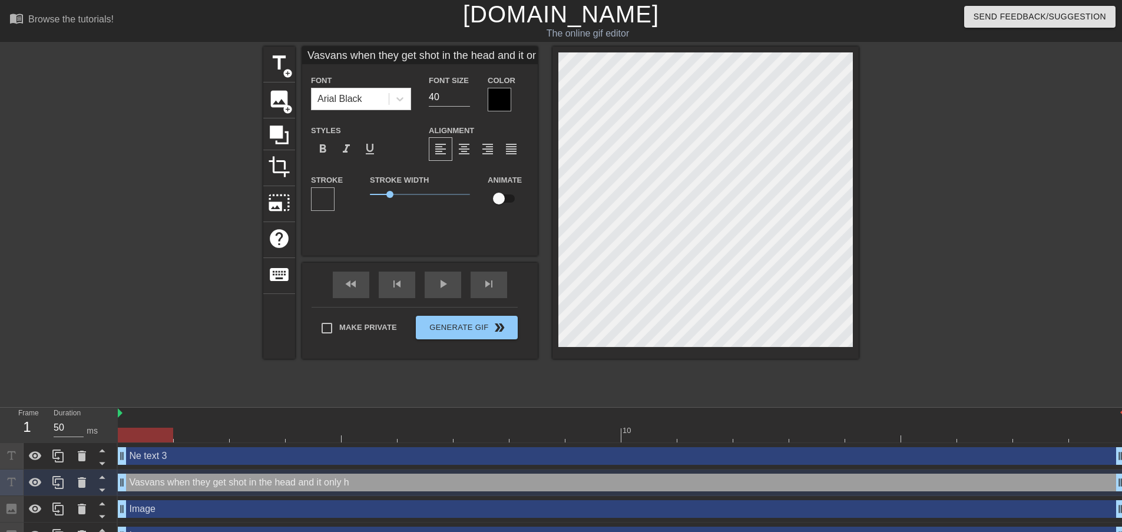
type input "Vasvans when they get shot in the head and it only hit"
type textarea "Vasvans when they get shot in the head and it only hit"
type input "Vasvans when they get shot in the head and it only hits"
type textarea "Vasvans when they get shot in the head and it only hits"
type input "Vasvans when they get shot in the head and it only hits"
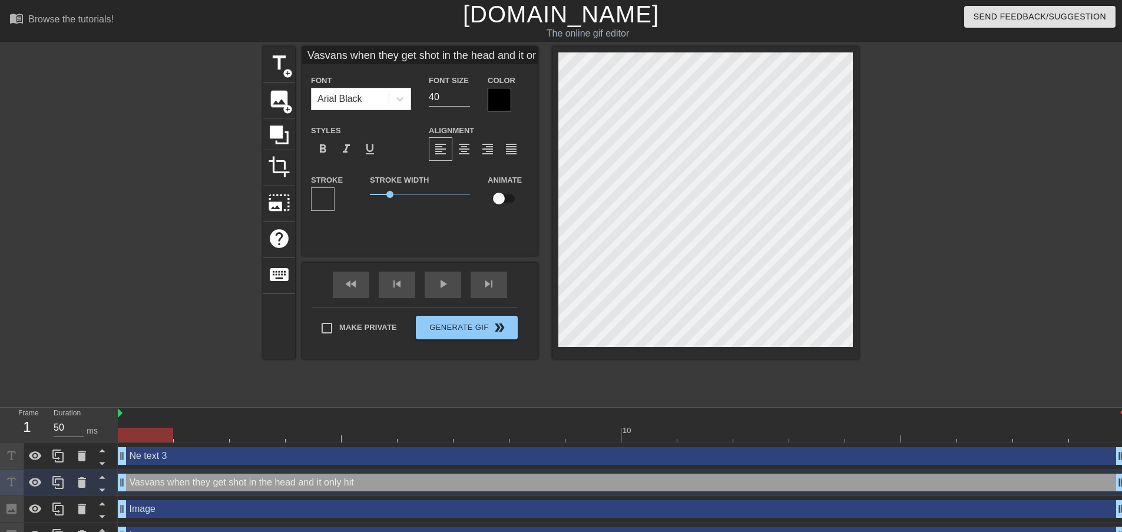
type textarea "Vasvans when they get shot in the head and it only hits"
type input "Vasvans when they get shot in the head and it only hits t"
type textarea "Vasvans when they get shot in the head and it only hits t"
type input "Vasvans when they get shot in the head and it only hits th"
type textarea "Vasvans when they get shot in the head and it only hits th"
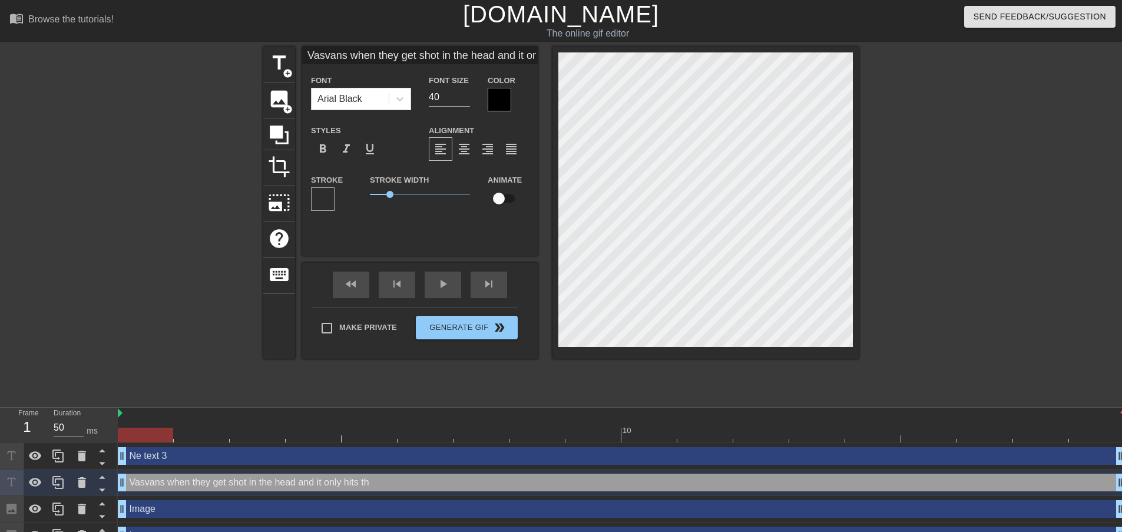
type input "Vasvans when they get shot in the head and it only hits the"
type textarea "Vasvans when they get shot in the head and it only hits the"
type input "Vasvans when they get shot in the head and it only hits thei"
type textarea "Vasvans when they get shot in the head and it only hits thei"
type input "Vasvans when they get shot in the head and it only hits their"
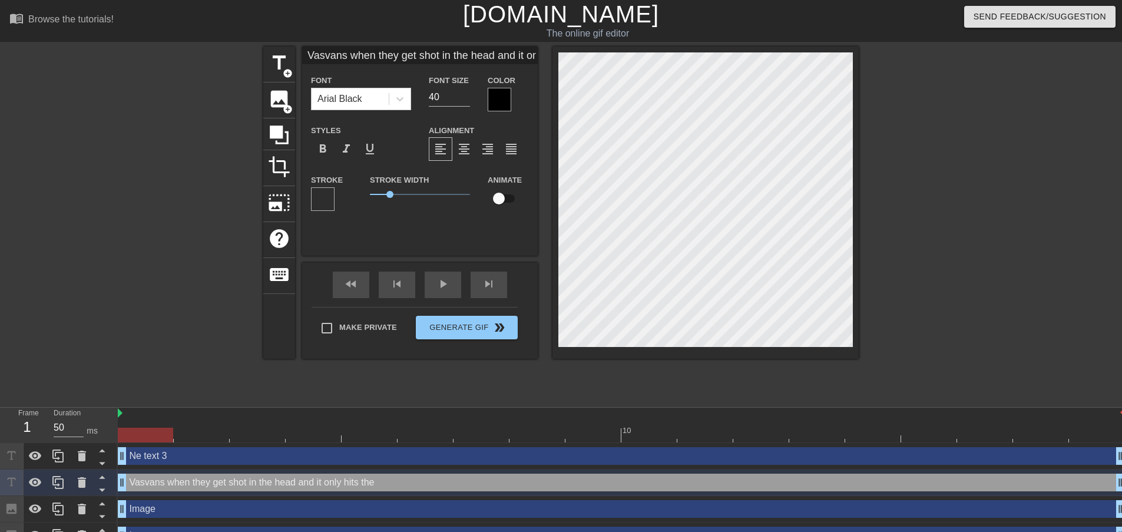
type textarea "Vasvans when they get shot in the head and it only hits their"
type input "Vasvans when they get shot in the head and it only hits their"
type textarea "Vasvans when they get shot in the head and it only hits their"
type input "Vasvans when they get shot in the head and it only hits their b"
type textarea "Vasvans when they get shot in the head and it only hits their b"
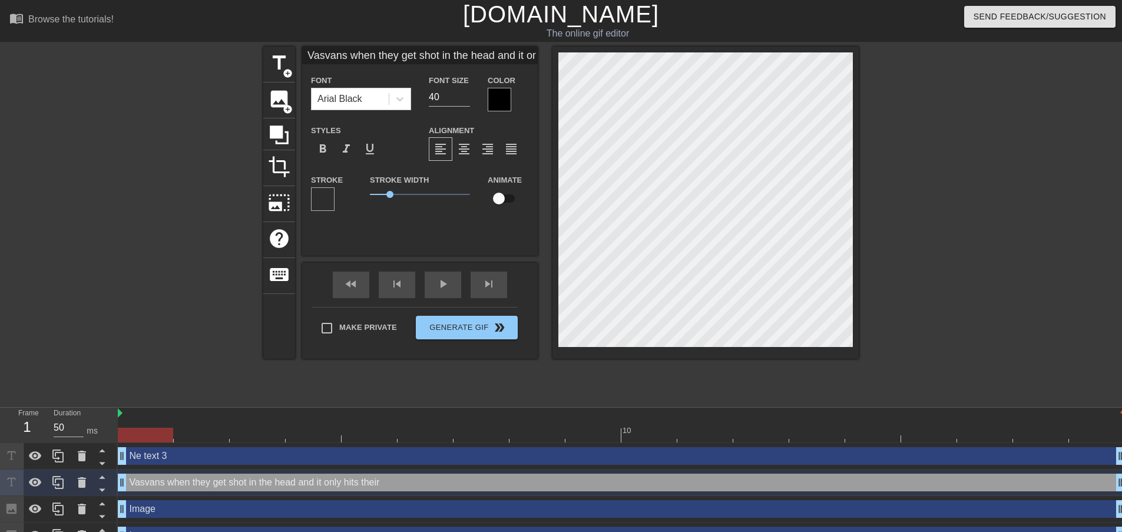
type input "Vasvans when they get shot in the head and it only hits their br"
type textarea "Vasvans when they get shot in the head and it only hits their br"
type input "Vasvans when they get shot in the head and it only hits their bra"
type textarea "Vasvans when they get shot in the head and it only hits their bra"
type input "Vasvans when they get shot in the head and it only hits their brai"
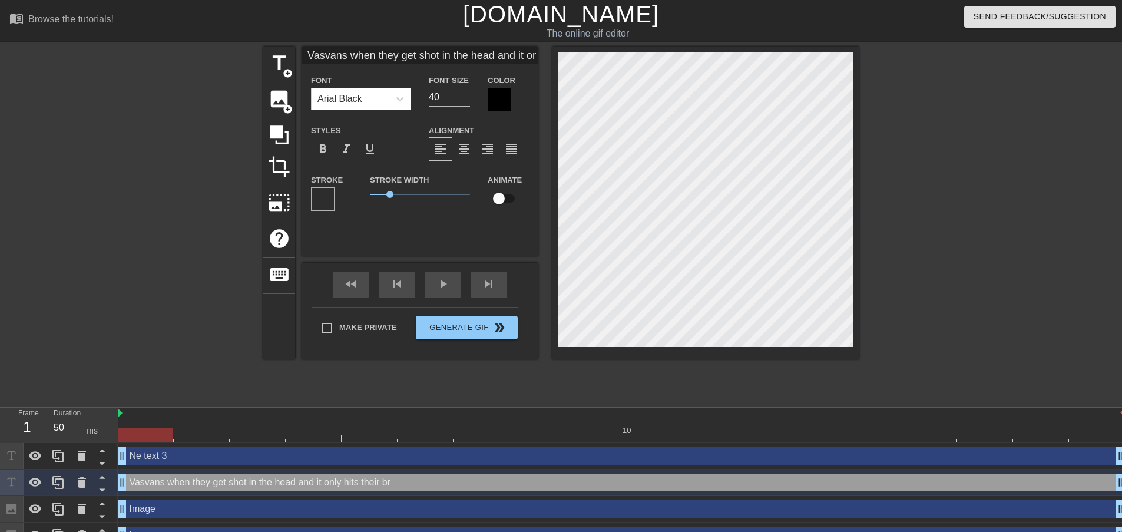
type textarea "Vasvans when they get shot in the head and it only hits their brai"
type input "Vasvans when they get shot in the head and it only hits their brain"
type textarea "Vasvans when they get shot in the head and it only hits their brain"
click at [502, 147] on div "format_align_justify" at bounding box center [511, 149] width 24 height 24
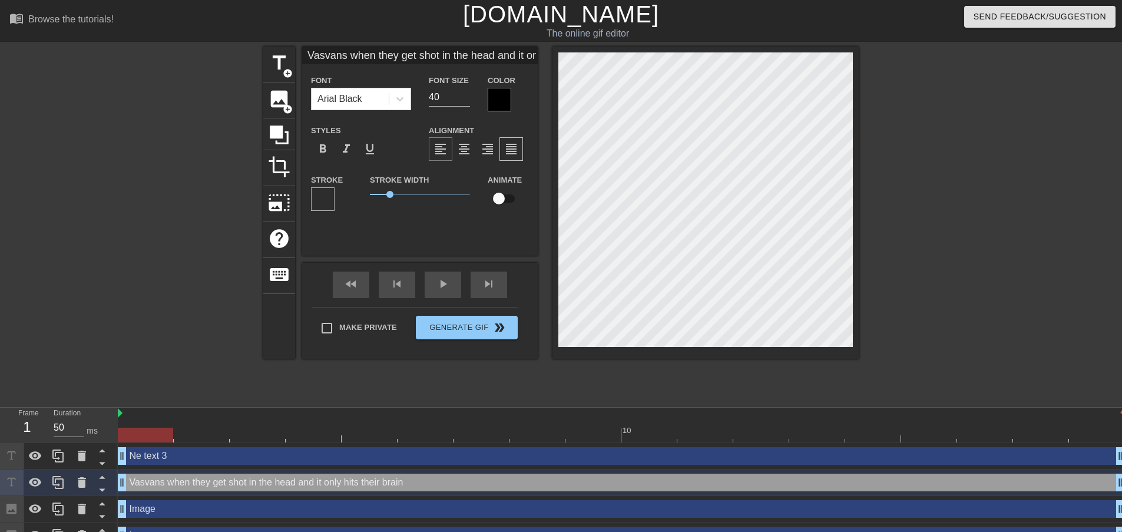
drag, startPoint x: 427, startPoint y: 157, endPoint x: 433, endPoint y: 155, distance: 6.1
click at [428, 157] on div "Alignment format_align_left format_align_center format_align_right format_align…" at bounding box center [479, 142] width 118 height 38
click at [438, 154] on span "format_align_left" at bounding box center [440, 149] width 14 height 14
type input "Vasvans when they get shot in the head and it only hits their brain"
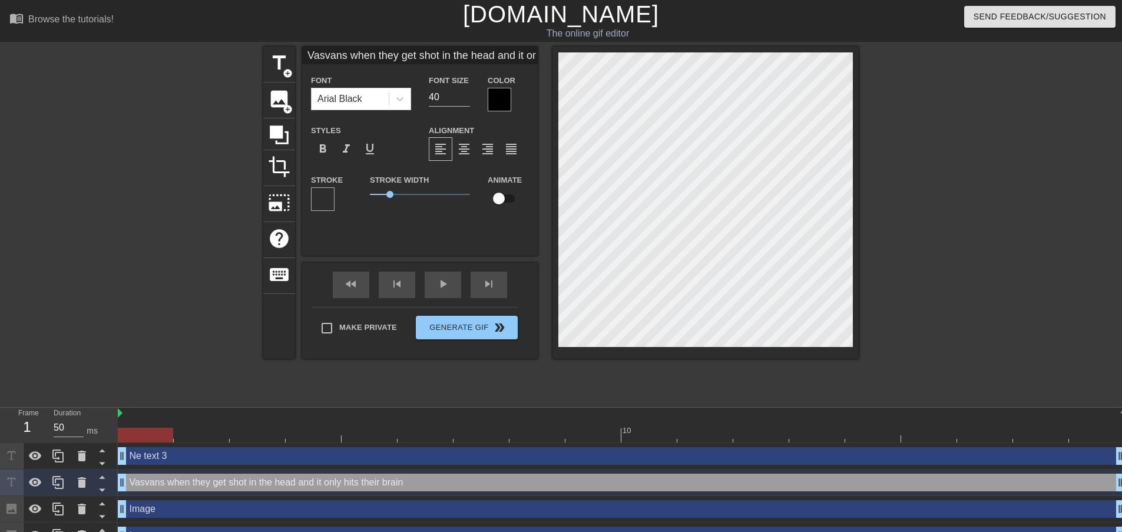
scroll to position [2, 2]
type textarea "Vasvans when they get shot in the head and it only hits their brain"
click at [447, 102] on input "40" at bounding box center [449, 97] width 41 height 19
type input "Vasvans when they get shot in the head and it only hits their brain"
type input "39"
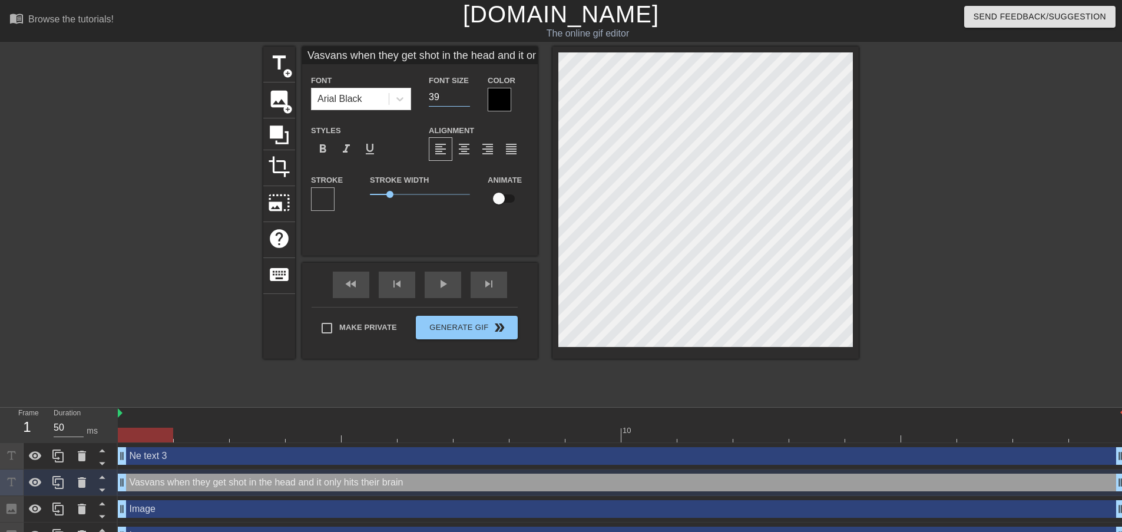
click at [463, 100] on input "39" at bounding box center [449, 97] width 41 height 19
type input "Vasvans when they get shot in the head and it only hits their brain"
type input "38"
click at [463, 100] on input "38" at bounding box center [449, 97] width 41 height 19
type input "Vasvans when they get shot in the head and it only hits their brain"
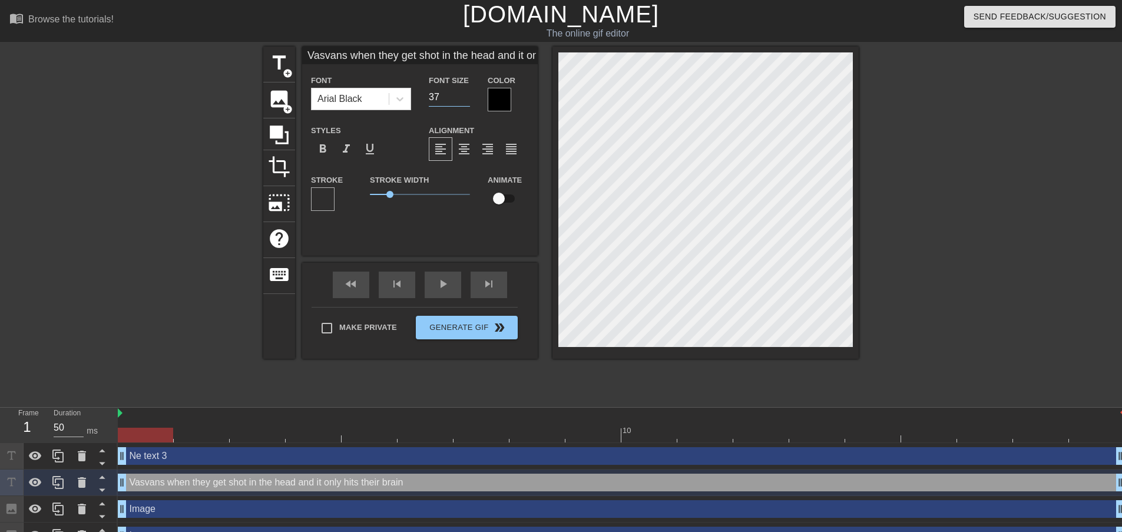
type input "37"
click at [463, 100] on input "37" at bounding box center [449, 97] width 41 height 19
type input "Vasvans when they get shot in the head and it only hits their brain"
type input "36"
click at [463, 100] on input "36" at bounding box center [449, 97] width 41 height 19
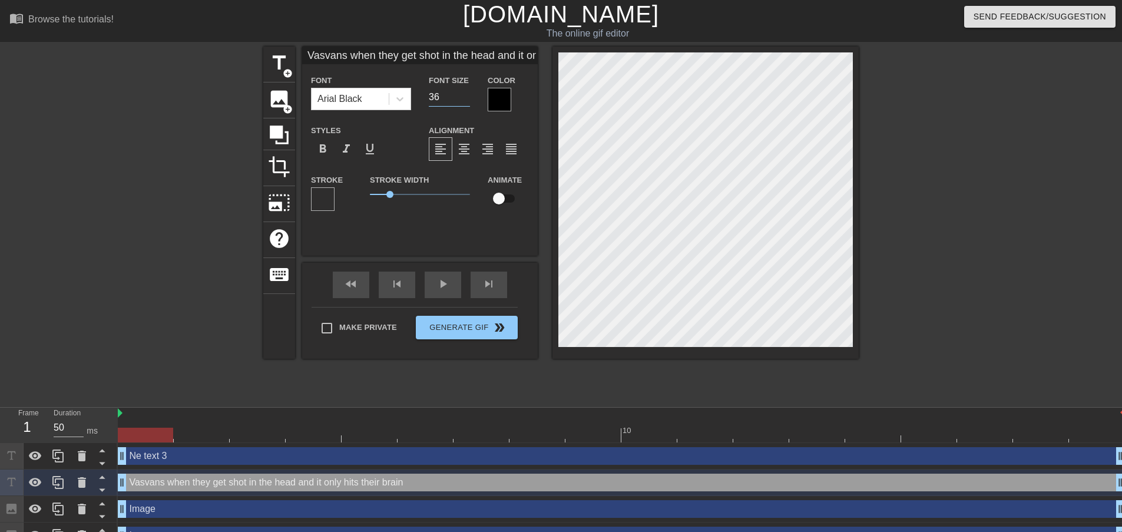
type input "Vasvans when they get shot in the head and it only hits their brain"
type input "35"
click at [463, 100] on input "35" at bounding box center [449, 97] width 41 height 19
type input "Vasvans when they get shot in the head and it only hits their brain"
type input "34"
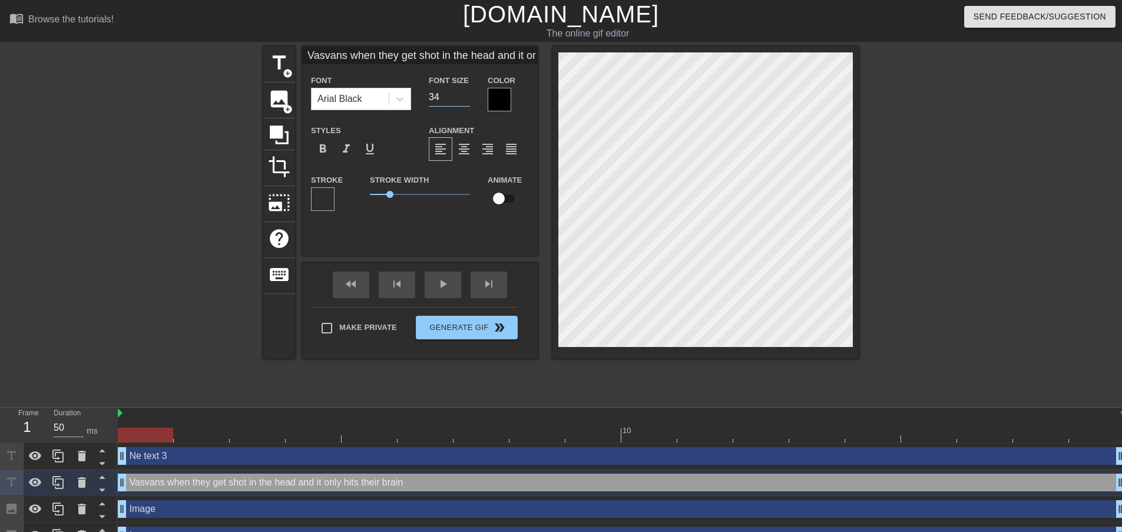
click at [463, 100] on input "34" at bounding box center [449, 97] width 41 height 19
type input "Vasvans when they get shot in the head and it only hits their brain"
type input "33"
click at [463, 100] on input "33" at bounding box center [449, 97] width 41 height 19
type input "Vasvans when they get shot in the head and it only hits their brain"
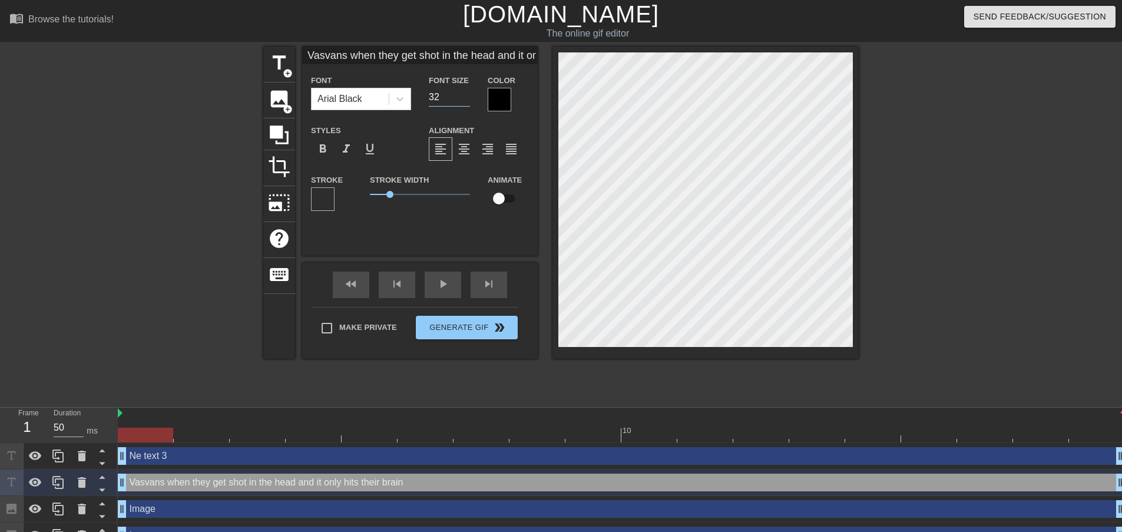
type input "32"
click at [463, 100] on input "32" at bounding box center [449, 97] width 41 height 19
type input "Vasvans when they get shot in the head and it only hits their brain"
type input "31"
click at [463, 100] on input "31" at bounding box center [449, 97] width 41 height 19
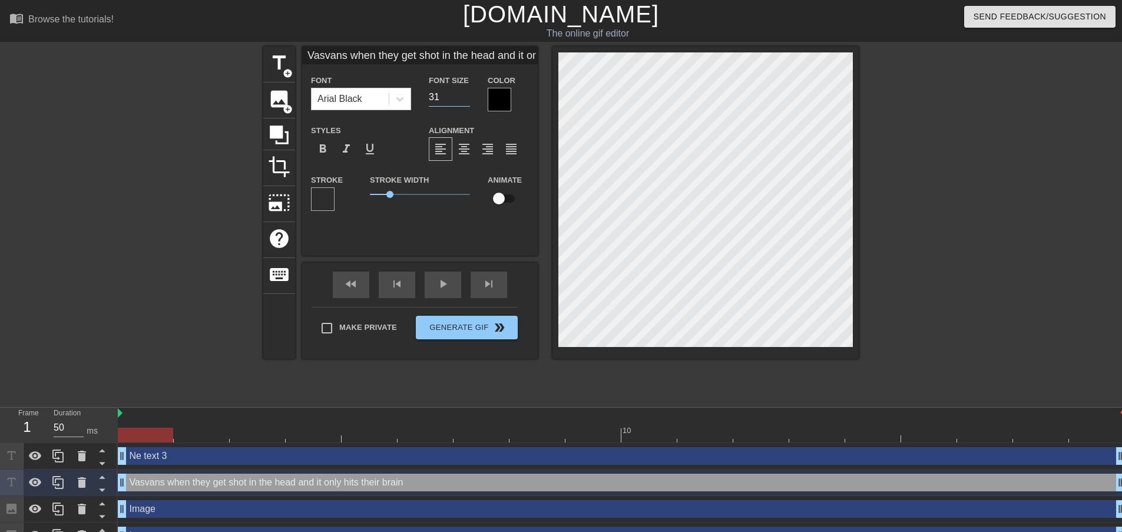
type input "Vasvans when they get shot in the head and it only hits their brain"
type input "30"
click at [463, 100] on input "30" at bounding box center [449, 97] width 41 height 19
type input "Vasvans when they get shot in the head and it only hits their brain"
type input "29"
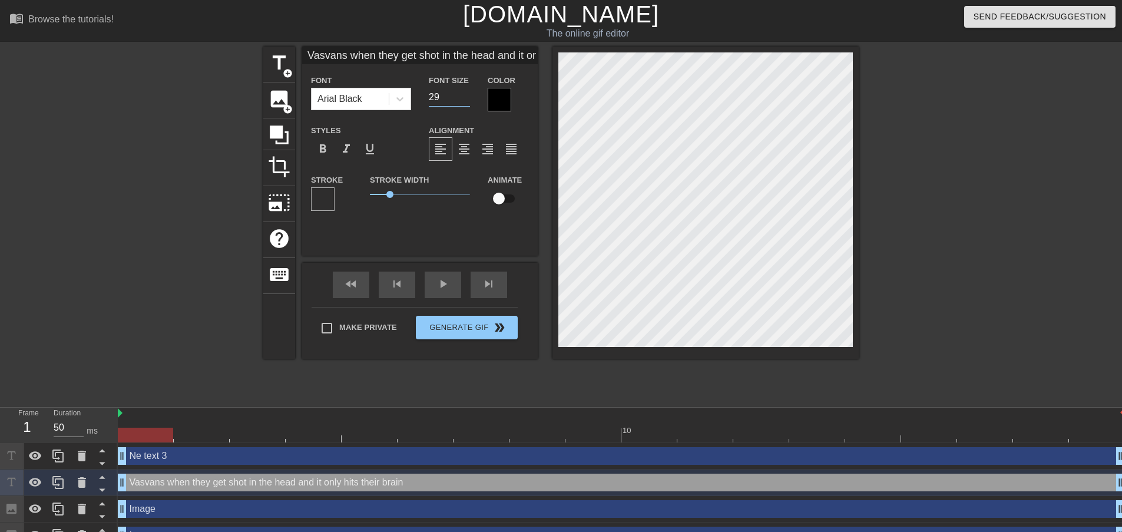
click at [463, 100] on input "29" at bounding box center [449, 97] width 41 height 19
type input "Vasvans when they get shot in the head and it only hits their brain"
type input "28"
click at [463, 100] on input "28" at bounding box center [449, 97] width 41 height 19
type input "Vasvans when they get shot in the head and it only hits their brain"
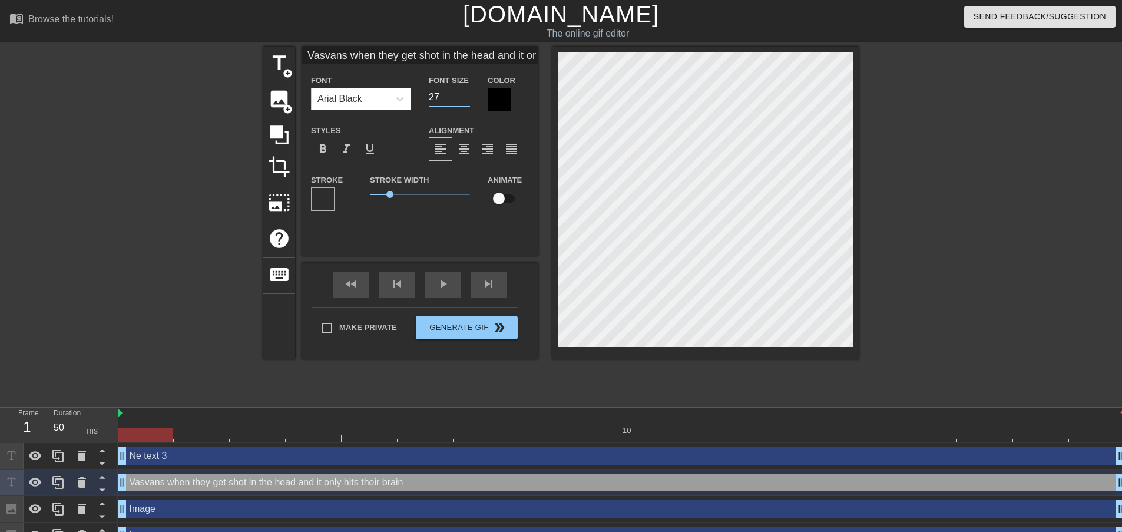
type input "27"
click at [463, 100] on input "27" at bounding box center [449, 97] width 41 height 19
type input "Vasvans when they get shot in the head and it only hits their brain"
type input "26"
click at [463, 100] on input "26" at bounding box center [449, 97] width 41 height 19
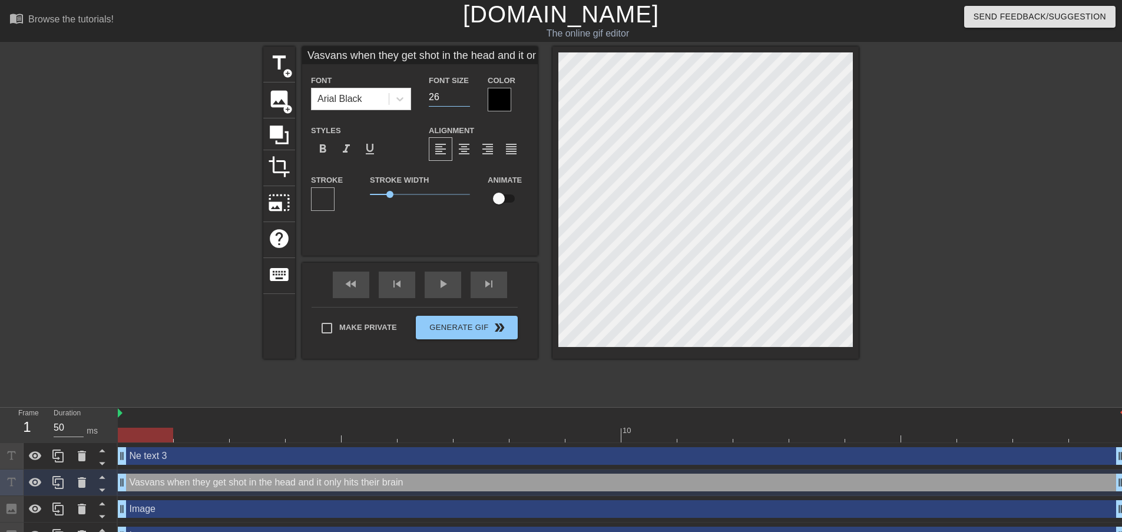
type input "Vasvans when they get shot in the head and it only hits their brain"
type input "27"
click at [465, 91] on input "27" at bounding box center [449, 97] width 41 height 19
click at [465, 91] on input "28" at bounding box center [449, 97] width 41 height 19
click at [465, 91] on input "29" at bounding box center [449, 97] width 41 height 19
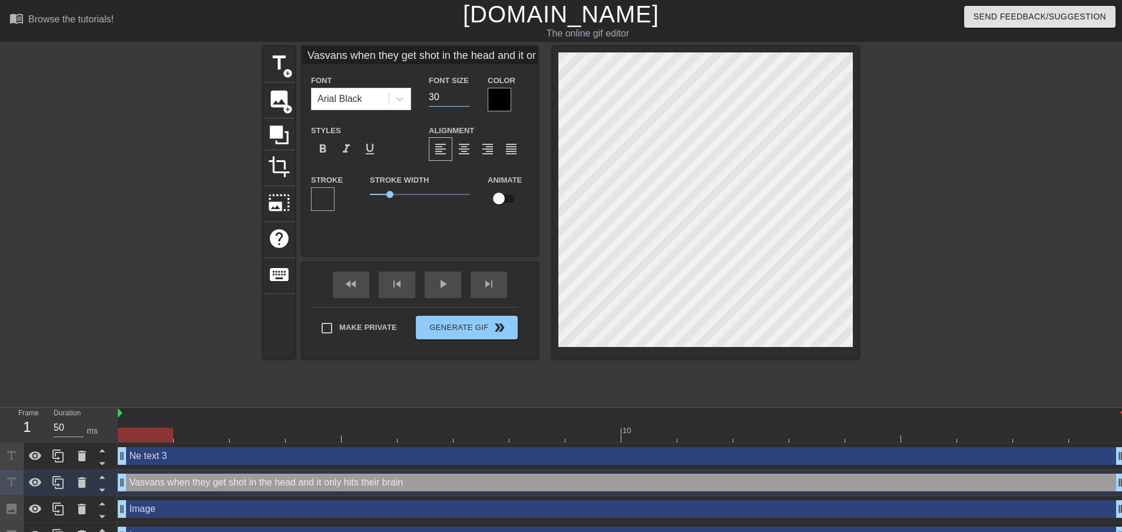
click at [465, 91] on input "30" at bounding box center [449, 97] width 41 height 19
click at [466, 150] on span "format_align_center" at bounding box center [464, 149] width 14 height 14
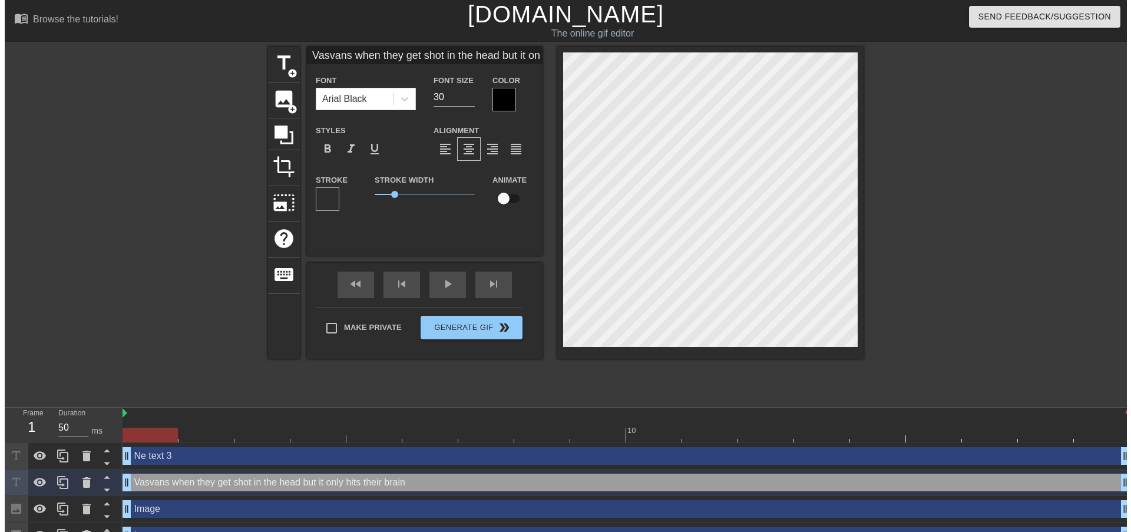
scroll to position [3, 5]
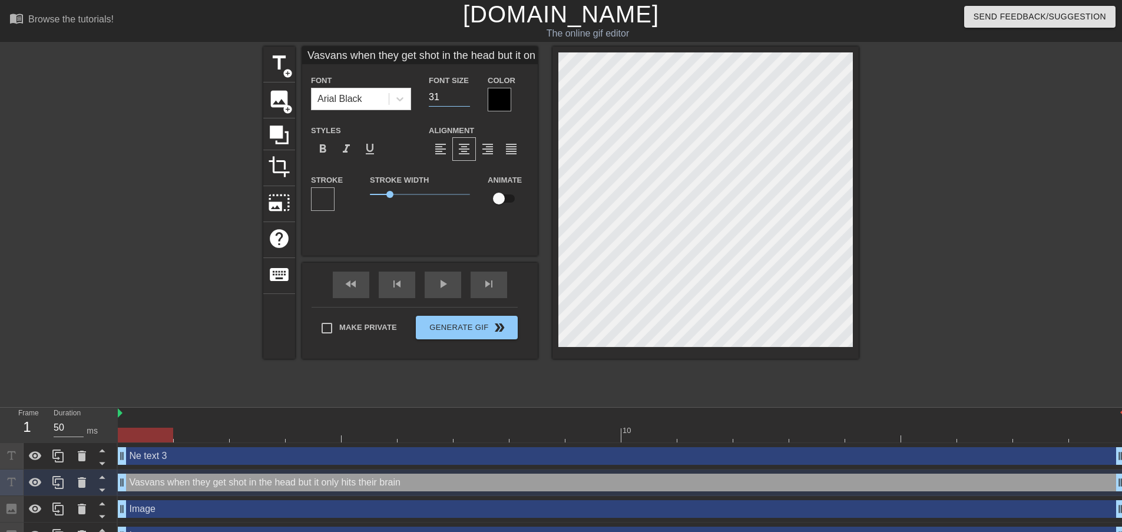
click at [462, 92] on input "31" at bounding box center [449, 97] width 41 height 19
click at [462, 92] on input "32" at bounding box center [449, 97] width 41 height 19
click at [462, 92] on input "33" at bounding box center [449, 97] width 41 height 19
click at [462, 92] on input "34" at bounding box center [449, 97] width 41 height 19
click at [462, 92] on input "35" at bounding box center [449, 97] width 41 height 19
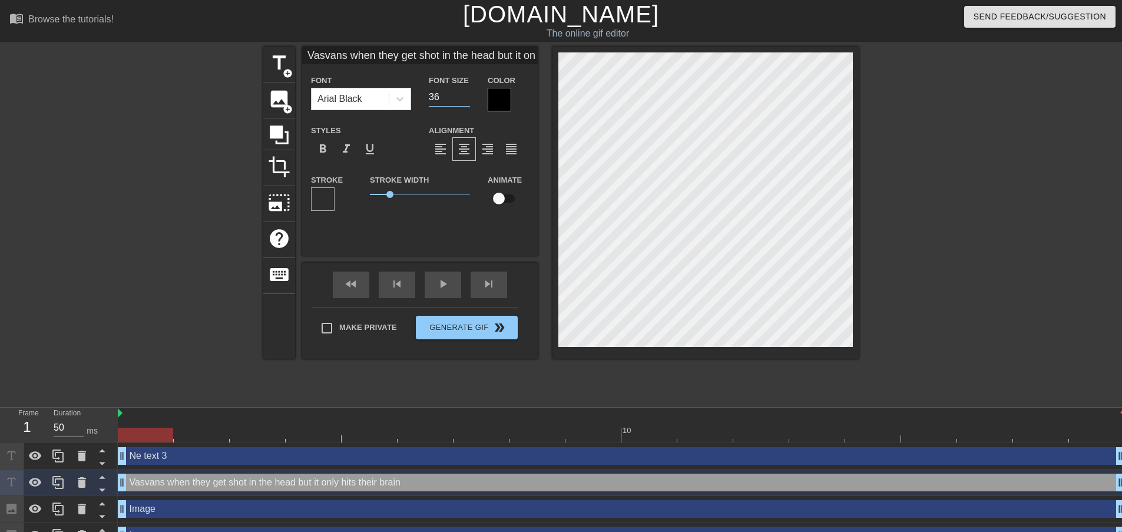
click at [462, 92] on input "36" at bounding box center [449, 97] width 41 height 19
click at [462, 92] on input "37" at bounding box center [449, 97] width 41 height 19
click at [465, 100] on input "36" at bounding box center [449, 97] width 41 height 19
click at [465, 100] on input "35" at bounding box center [449, 97] width 41 height 19
click at [1012, 189] on div at bounding box center [961, 223] width 177 height 353
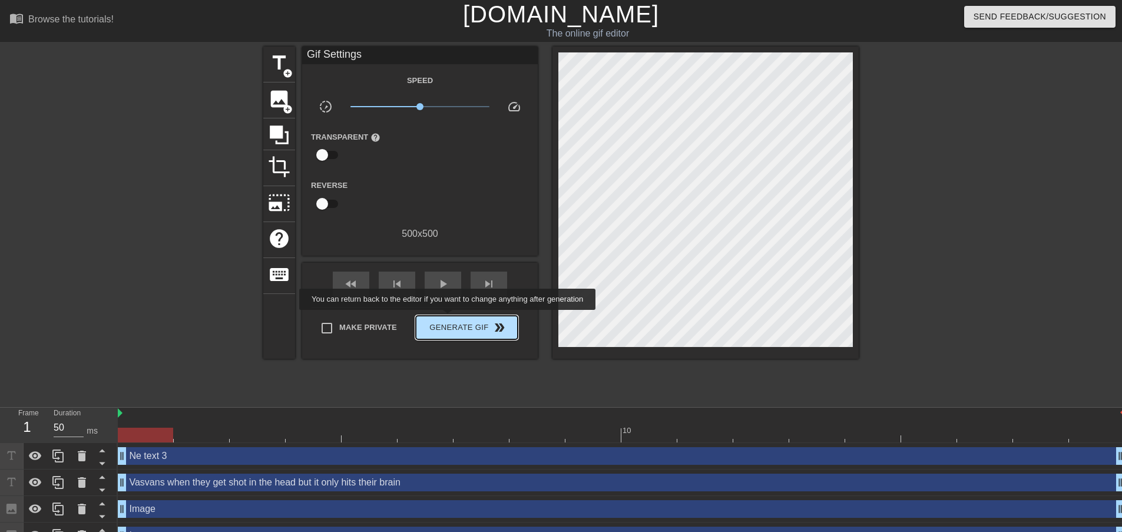
click at [449, 318] on button "Generate Gif double_arrow" at bounding box center [467, 328] width 102 height 24
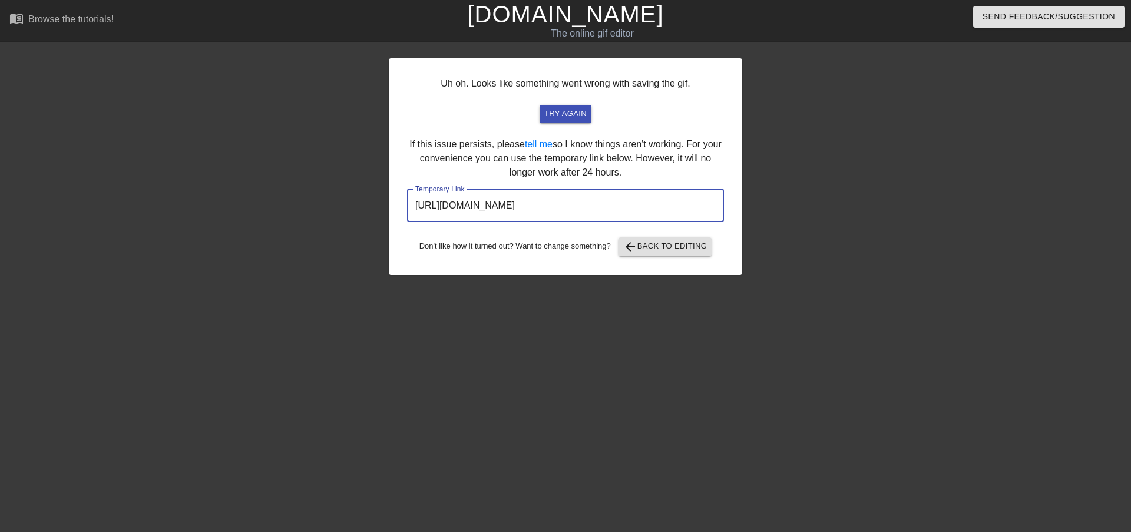
drag, startPoint x: 654, startPoint y: 201, endPoint x: 403, endPoint y: 185, distance: 251.9
click at [403, 185] on div "Uh oh. Looks like something went wrong with saving the gif. try again If this i…" at bounding box center [565, 166] width 353 height 216
